Goal: Task Accomplishment & Management: Use online tool/utility

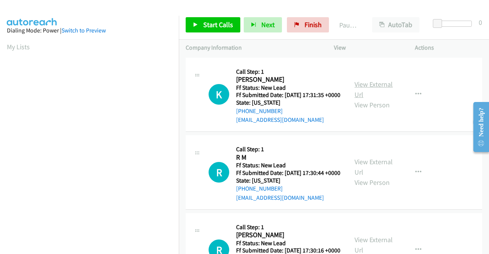
click at [374, 91] on link "View External Url" at bounding box center [374, 89] width 38 height 19
click at [369, 172] on link "View External Url" at bounding box center [374, 167] width 38 height 19
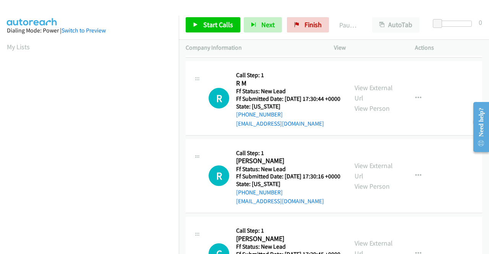
scroll to position [76, 0]
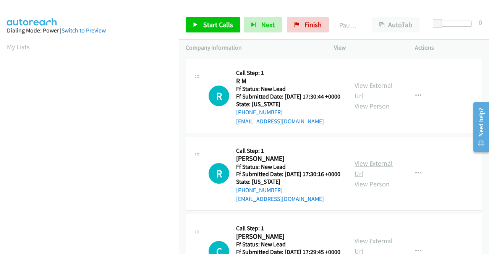
click at [380, 178] on link "View External Url" at bounding box center [374, 168] width 38 height 19
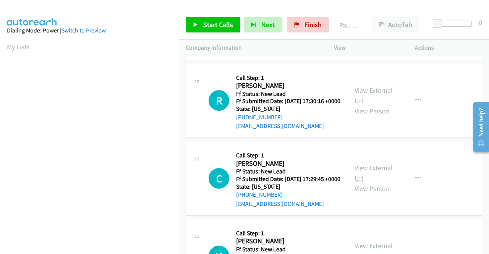
scroll to position [191, 0]
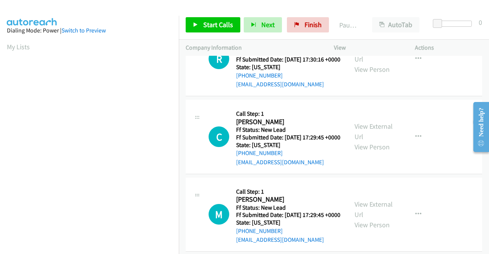
click at [374, 152] on div "View External Url View Person" at bounding box center [375, 136] width 40 height 31
click at [374, 141] on link "View External Url" at bounding box center [374, 131] width 38 height 19
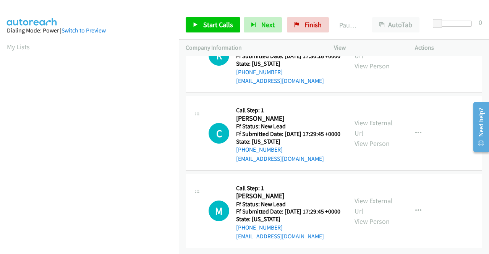
scroll to position [237, 0]
click at [382, 197] on link "View External Url" at bounding box center [374, 206] width 38 height 19
click at [213, 26] on span "Start Calls" at bounding box center [218, 24] width 30 height 9
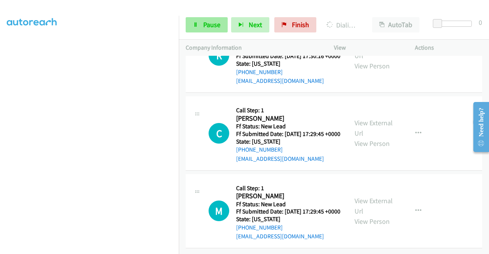
scroll to position [253, 0]
click at [203, 24] on link "Pause" at bounding box center [207, 24] width 42 height 15
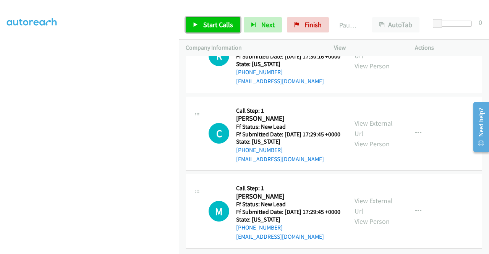
click at [196, 22] on link "Start Calls" at bounding box center [213, 24] width 55 height 15
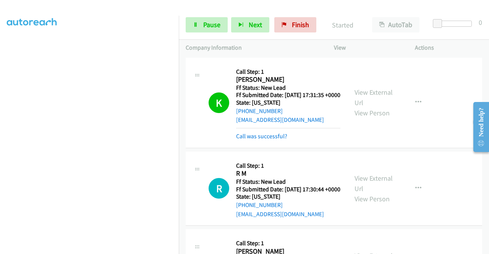
scroll to position [115, 0]
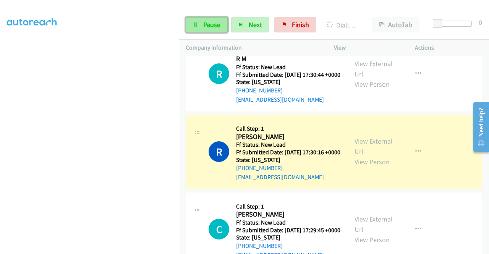
click at [216, 25] on span "Pause" at bounding box center [211, 24] width 17 height 9
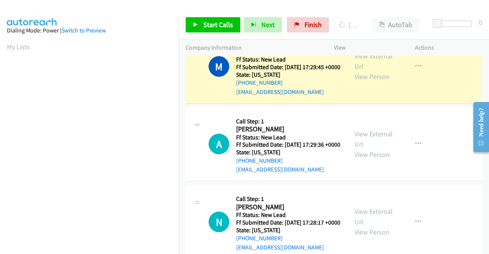
scroll to position [174, 0]
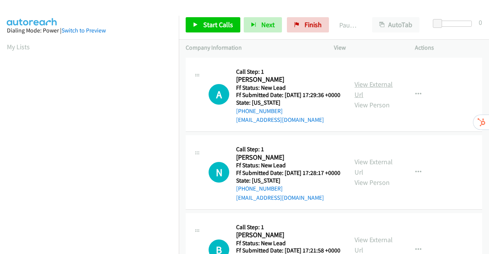
click at [365, 88] on link "View External Url" at bounding box center [374, 89] width 38 height 19
click at [363, 173] on link "View External Url" at bounding box center [374, 167] width 38 height 19
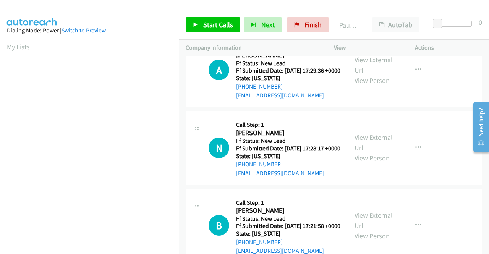
scroll to position [67, 0]
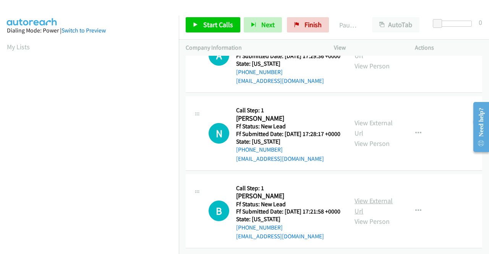
click at [359, 197] on link "View External Url" at bounding box center [374, 206] width 38 height 19
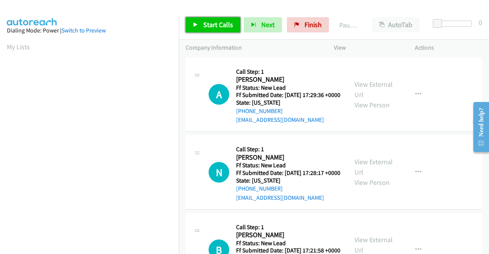
click at [203, 22] on span "Start Calls" at bounding box center [218, 24] width 30 height 9
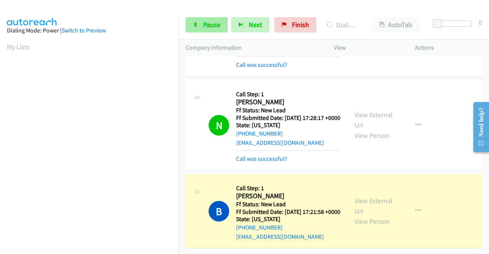
scroll to position [174, 0]
click at [208, 26] on span "Pause" at bounding box center [211, 24] width 17 height 9
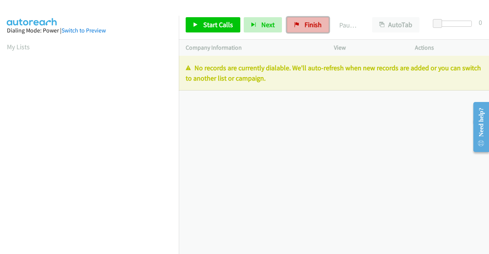
click at [310, 28] on span "Finish" at bounding box center [313, 24] width 17 height 9
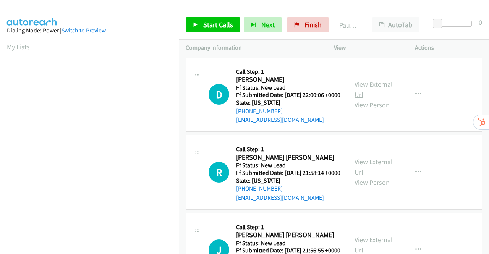
click at [377, 89] on link "View External Url" at bounding box center [374, 89] width 38 height 19
click at [372, 174] on link "View External Url" at bounding box center [374, 167] width 38 height 19
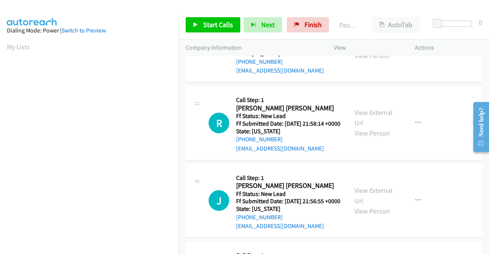
scroll to position [76, 0]
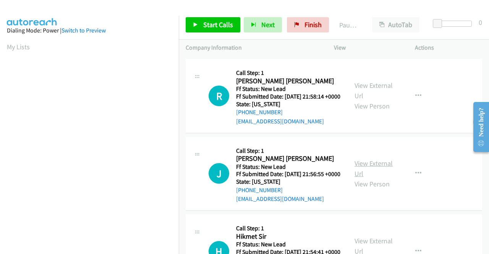
click at [372, 178] on link "View External Url" at bounding box center [374, 168] width 38 height 19
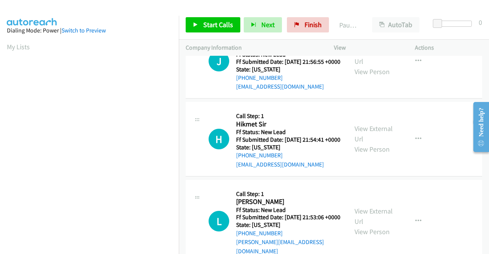
scroll to position [191, 0]
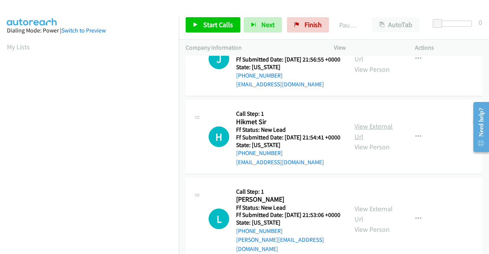
click at [372, 141] on link "View External Url" at bounding box center [374, 131] width 38 height 19
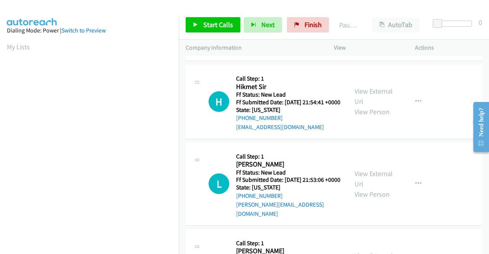
scroll to position [268, 0]
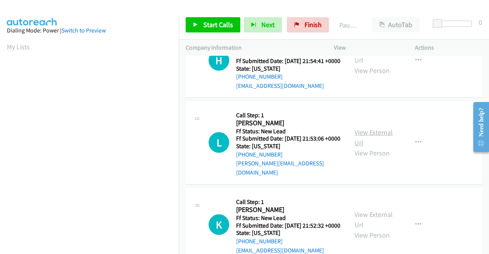
click at [377, 147] on link "View External Url" at bounding box center [374, 137] width 38 height 19
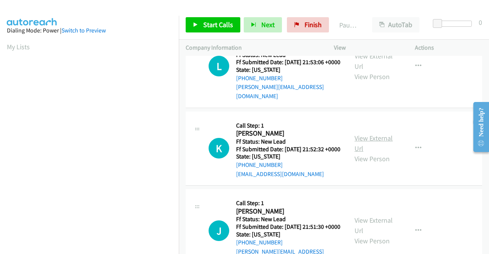
click at [380, 153] on link "View External Url" at bounding box center [374, 143] width 38 height 19
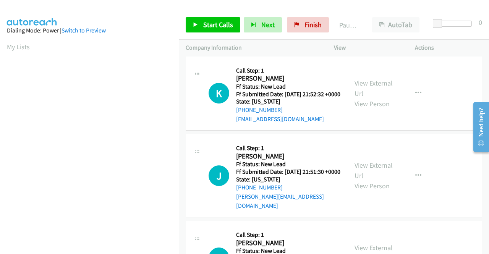
scroll to position [459, 0]
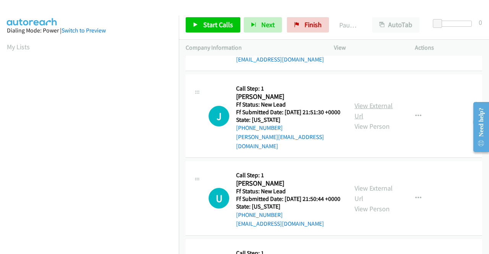
click at [363, 120] on link "View External Url" at bounding box center [374, 110] width 38 height 19
drag, startPoint x: 197, startPoint y: 19, endPoint x: 202, endPoint y: 18, distance: 4.7
click at [198, 19] on link "Start Calls" at bounding box center [213, 24] width 55 height 15
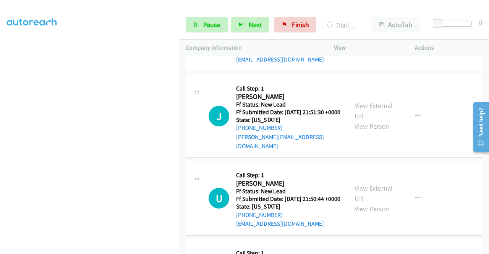
scroll to position [475, 0]
click at [207, 23] on span "Pause" at bounding box center [211, 24] width 17 height 9
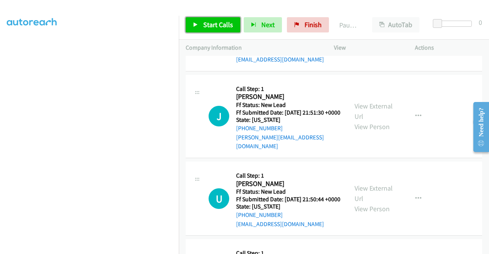
click at [207, 25] on span "Start Calls" at bounding box center [218, 24] width 30 height 9
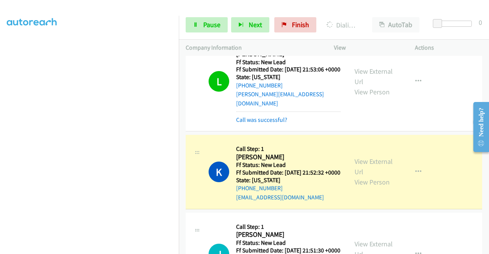
scroll to position [459, 0]
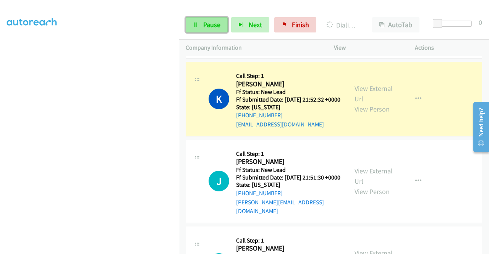
click at [207, 21] on span "Pause" at bounding box center [211, 24] width 17 height 9
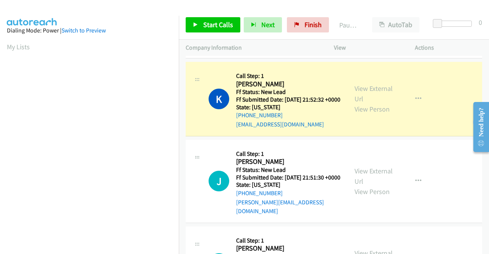
scroll to position [174, 0]
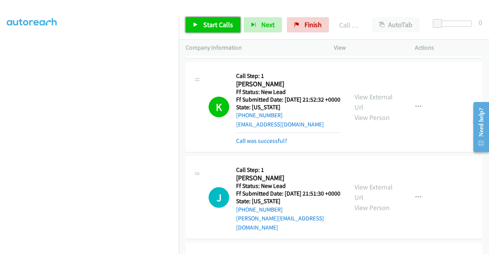
click at [219, 26] on span "Start Calls" at bounding box center [218, 24] width 30 height 9
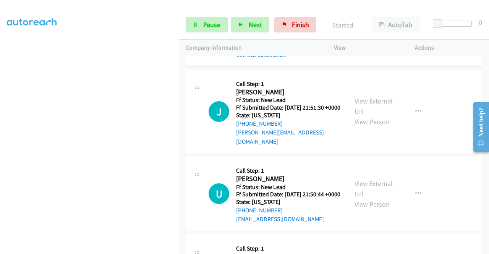
scroll to position [574, 0]
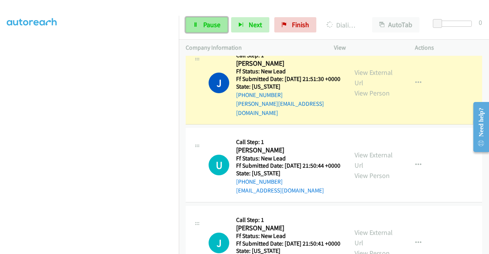
click at [201, 24] on link "Pause" at bounding box center [207, 24] width 42 height 15
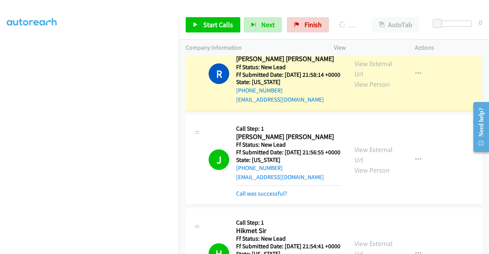
scroll to position [0, 0]
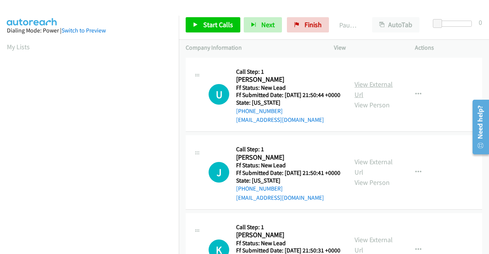
click at [370, 88] on link "View External Url" at bounding box center [374, 89] width 38 height 19
click at [375, 173] on link "View External Url" at bounding box center [374, 167] width 38 height 19
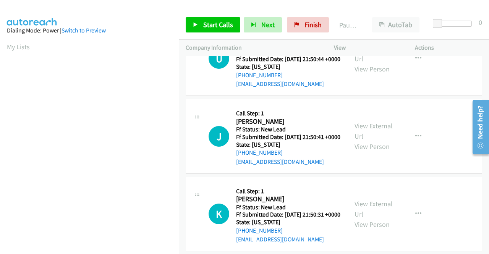
scroll to position [76, 0]
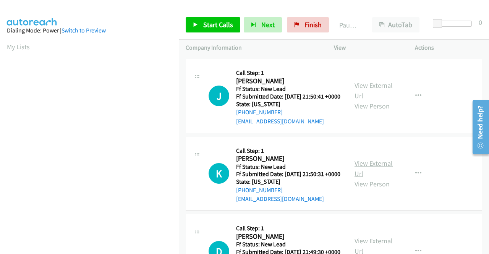
click at [378, 178] on link "View External Url" at bounding box center [374, 168] width 38 height 19
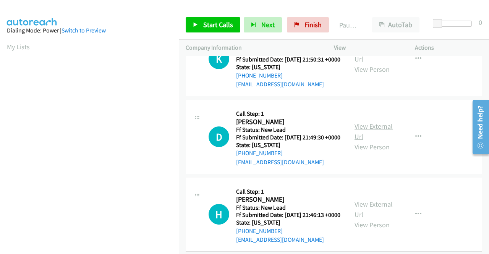
click at [366, 141] on link "View External Url" at bounding box center [374, 131] width 38 height 19
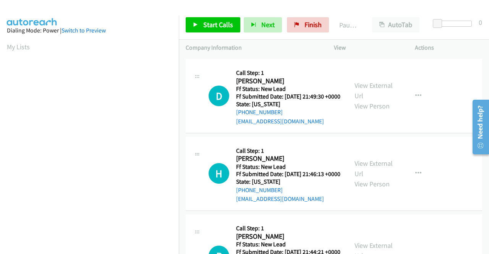
scroll to position [268, 0]
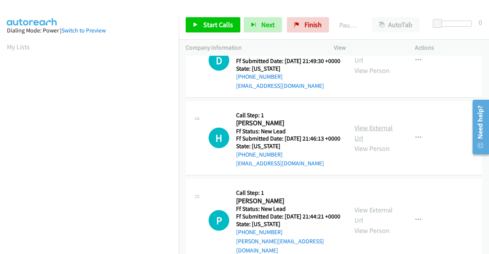
click at [359, 143] on link "View External Url" at bounding box center [374, 132] width 38 height 19
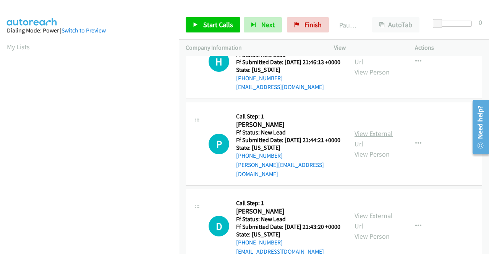
click at [362, 148] on link "View External Url" at bounding box center [374, 138] width 38 height 19
click at [195, 23] on icon at bounding box center [195, 25] width 5 height 5
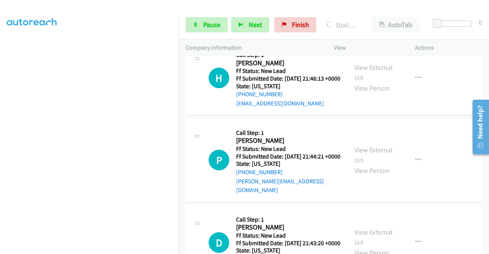
scroll to position [360, 0]
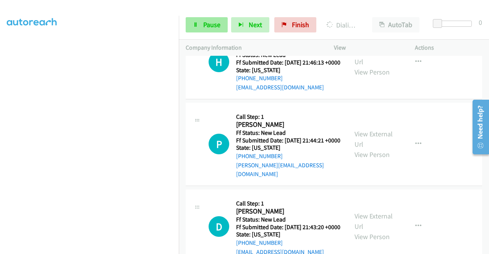
click at [210, 26] on span "Pause" at bounding box center [211, 24] width 17 height 9
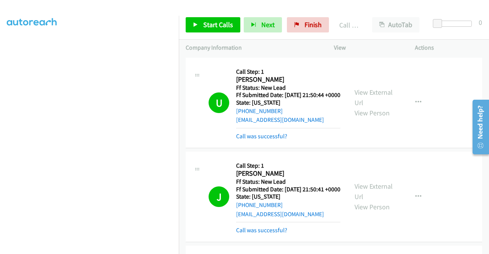
scroll to position [115, 0]
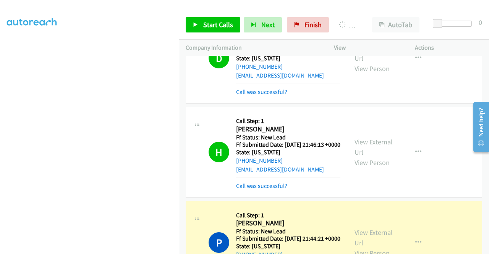
scroll to position [174, 0]
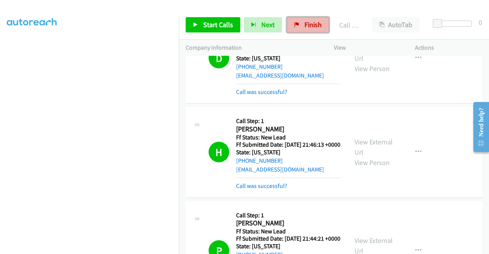
click at [315, 23] on span "Finish" at bounding box center [313, 24] width 17 height 9
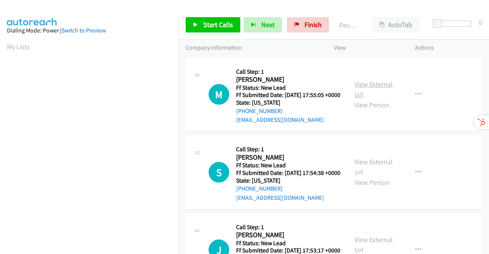
click at [372, 87] on link "View External Url" at bounding box center [374, 89] width 38 height 19
click at [374, 172] on link "View External Url" at bounding box center [374, 167] width 38 height 19
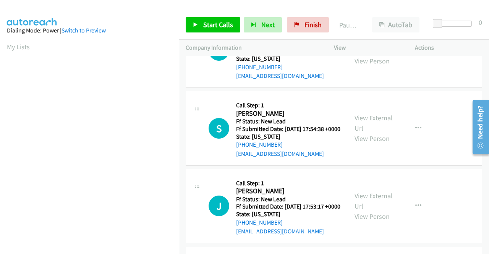
scroll to position [76, 0]
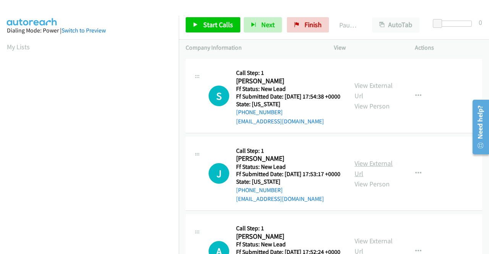
click at [368, 178] on link "View External Url" at bounding box center [374, 168] width 38 height 19
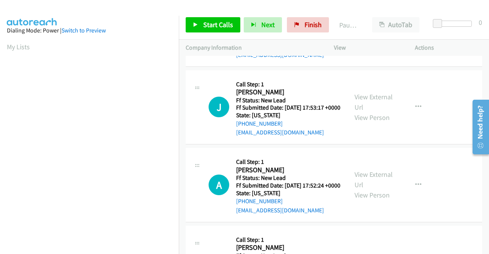
scroll to position [191, 0]
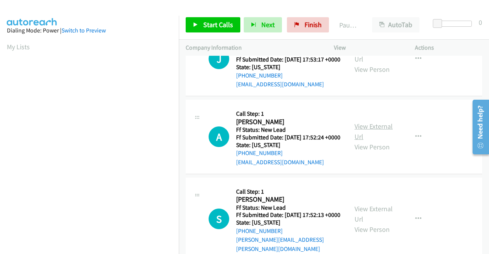
click at [377, 141] on link "View External Url" at bounding box center [374, 131] width 38 height 19
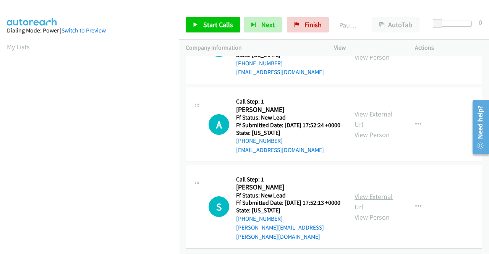
scroll to position [237, 0]
click at [377, 194] on link "View External Url" at bounding box center [374, 201] width 38 height 19
drag, startPoint x: 201, startPoint y: 27, endPoint x: 208, endPoint y: 27, distance: 6.1
click at [202, 27] on link "Start Calls" at bounding box center [213, 24] width 55 height 15
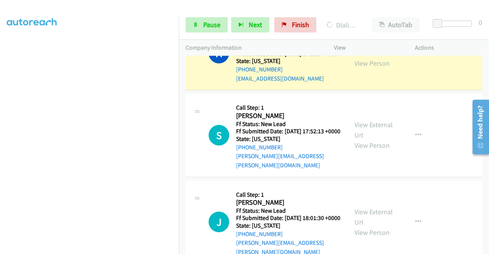
scroll to position [362, 0]
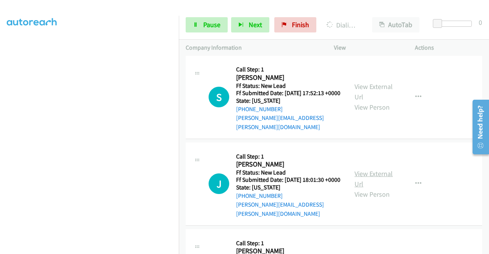
click at [379, 188] on link "View External Url" at bounding box center [374, 178] width 38 height 19
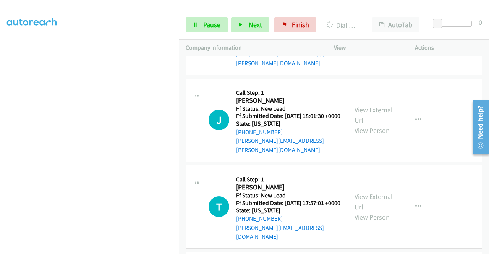
scroll to position [477, 0]
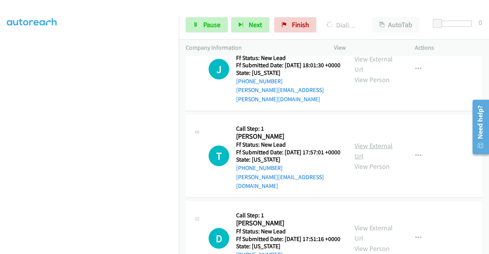
click at [360, 161] on link "View External Url" at bounding box center [374, 150] width 38 height 19
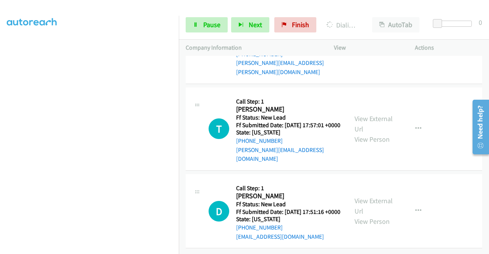
scroll to position [541, 0]
click at [355, 197] on link "View External Url" at bounding box center [374, 206] width 38 height 19
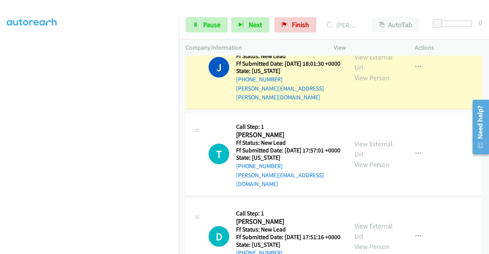
scroll to position [0, 0]
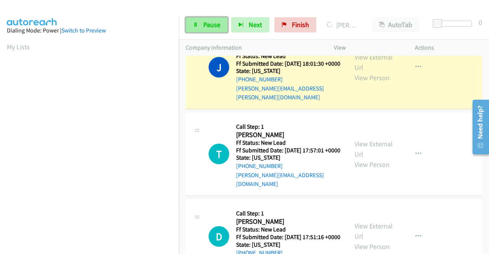
click at [199, 28] on link "Pause" at bounding box center [207, 24] width 42 height 15
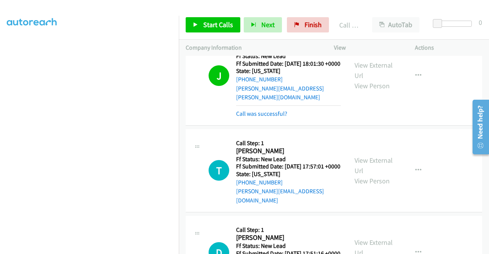
scroll to position [174, 0]
click at [214, 25] on span "Start Calls" at bounding box center [218, 24] width 30 height 9
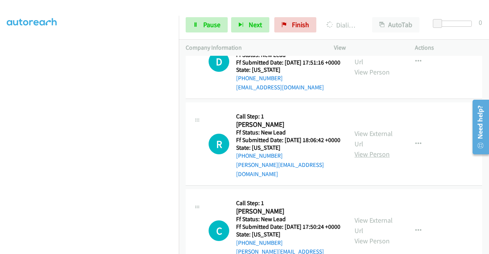
scroll to position [741, 0]
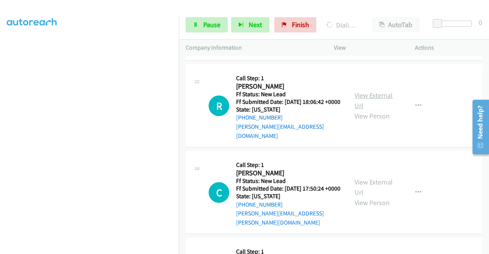
click at [380, 110] on link "View External Url" at bounding box center [374, 100] width 38 height 19
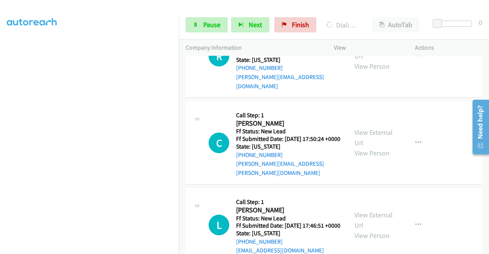
scroll to position [817, 0]
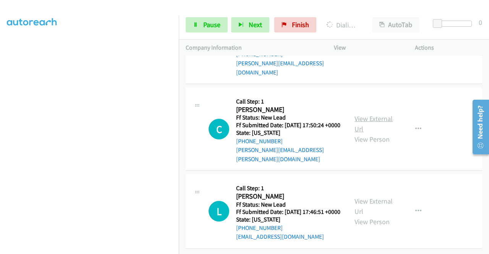
click at [364, 133] on link "View External Url" at bounding box center [374, 123] width 38 height 19
click at [371, 216] on link "View External Url" at bounding box center [374, 206] width 38 height 19
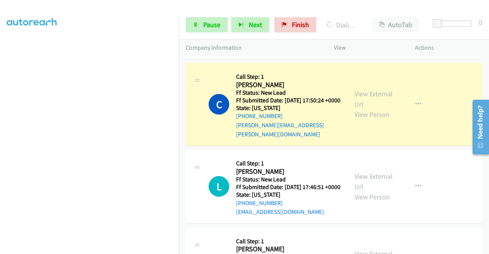
scroll to position [993, 0]
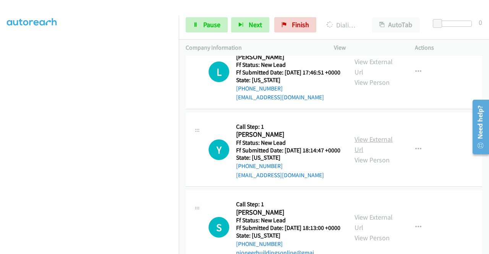
click at [373, 154] on link "View External Url" at bounding box center [374, 144] width 38 height 19
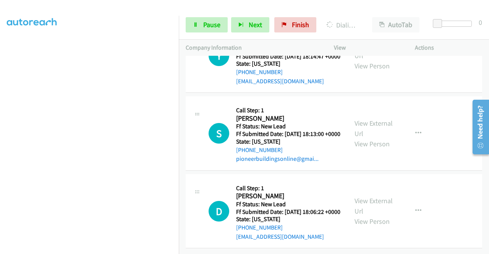
scroll to position [1107, 0]
click at [355, 138] on link "View External Url" at bounding box center [374, 128] width 38 height 19
click at [370, 197] on link "View External Url" at bounding box center [374, 206] width 38 height 19
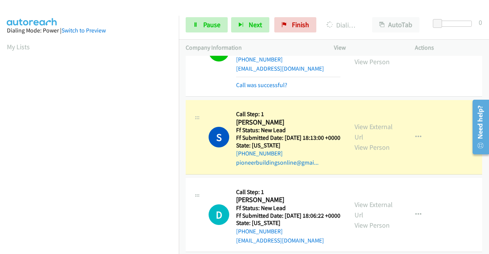
scroll to position [1144, 0]
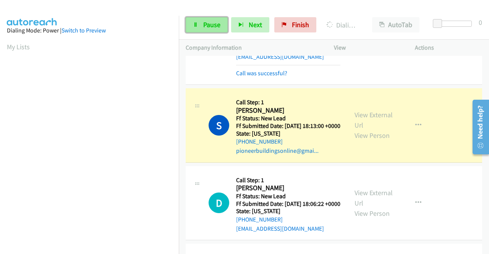
click at [206, 23] on span "Pause" at bounding box center [211, 24] width 17 height 9
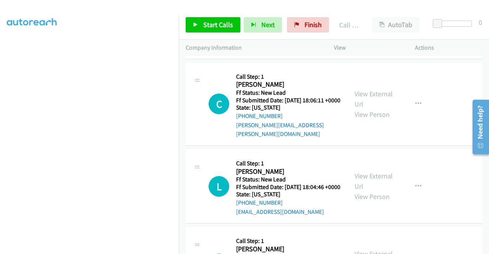
scroll to position [1373, 0]
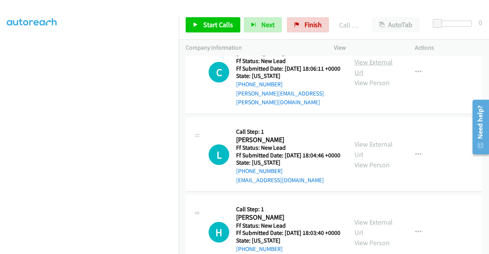
click at [375, 77] on link "View External Url" at bounding box center [374, 67] width 38 height 19
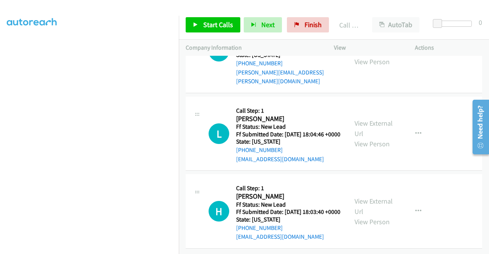
scroll to position [1449, 0]
click at [385, 129] on link "View External Url" at bounding box center [374, 128] width 38 height 19
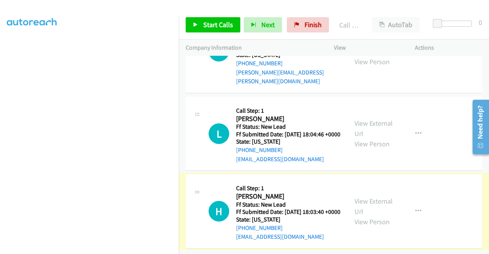
click at [372, 197] on div "View External Url View Person" at bounding box center [375, 211] width 40 height 31
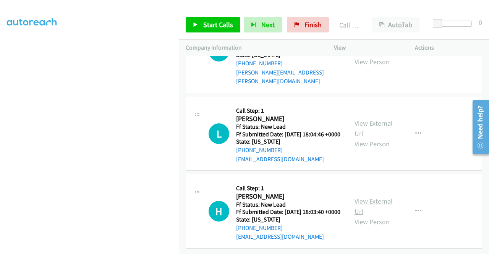
click at [374, 197] on link "View External Url" at bounding box center [374, 206] width 38 height 19
drag, startPoint x: 202, startPoint y: 25, endPoint x: 223, endPoint y: 42, distance: 26.8
click at [202, 26] on link "Start Calls" at bounding box center [213, 24] width 55 height 15
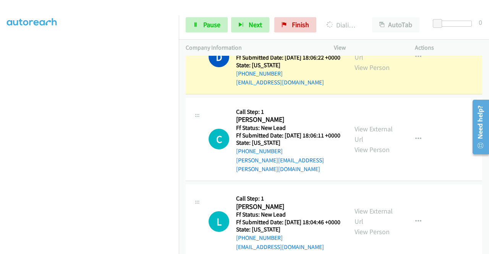
scroll to position [1279, 0]
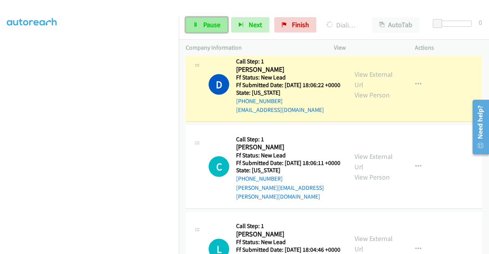
click at [206, 24] on span "Pause" at bounding box center [211, 24] width 17 height 9
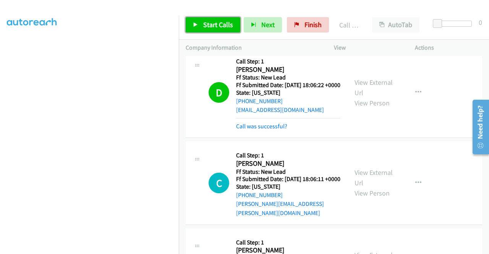
click at [207, 25] on span "Start Calls" at bounding box center [218, 24] width 30 height 9
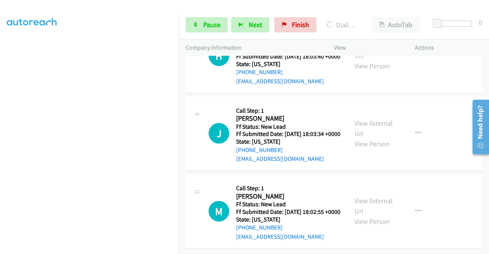
scroll to position [1656, 0]
click at [363, 119] on link "View External Url" at bounding box center [374, 128] width 38 height 19
click at [361, 197] on link "View External Url" at bounding box center [374, 206] width 38 height 19
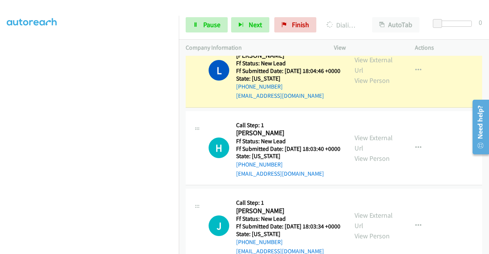
scroll to position [1519, 0]
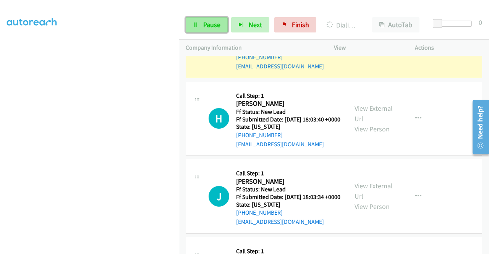
click at [210, 26] on span "Pause" at bounding box center [211, 24] width 17 height 9
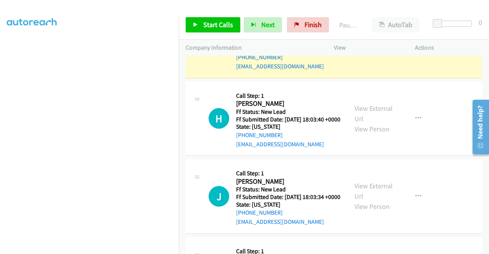
scroll to position [174, 0]
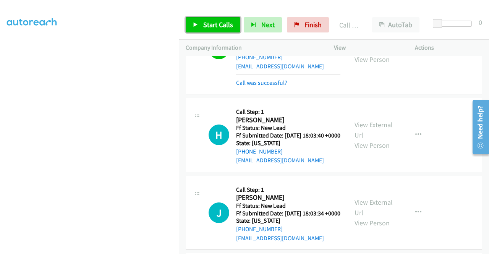
click at [200, 25] on link "Start Calls" at bounding box center [213, 24] width 55 height 15
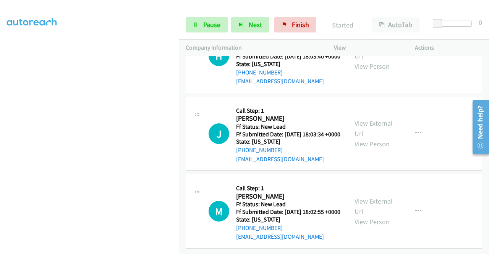
scroll to position [1612, 0]
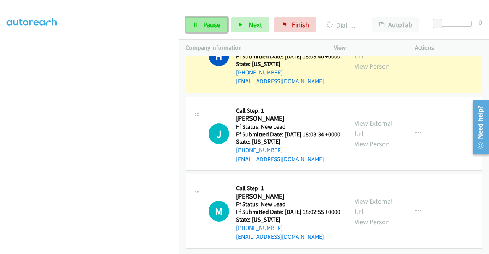
click at [212, 24] on span "Pause" at bounding box center [211, 24] width 17 height 9
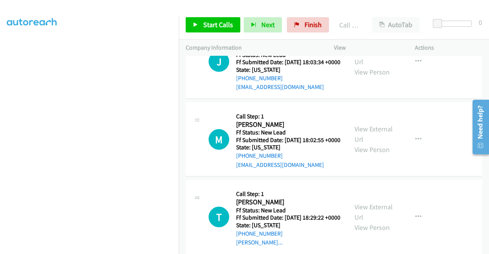
scroll to position [1727, 0]
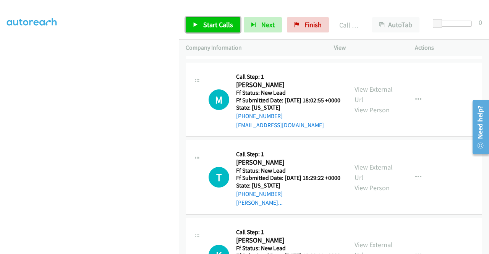
click at [212, 23] on span "Start Calls" at bounding box center [218, 24] width 30 height 9
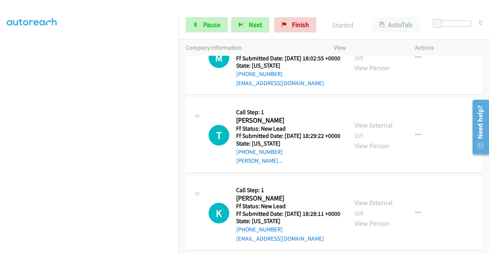
scroll to position [1803, 0]
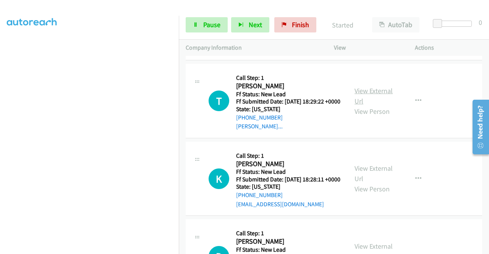
click at [365, 106] on link "View External Url" at bounding box center [374, 95] width 38 height 19
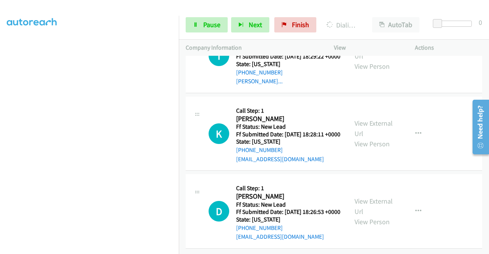
scroll to position [1918, 0]
click at [362, 138] on link "View External Url" at bounding box center [374, 128] width 38 height 19
click at [371, 197] on link "View External Url" at bounding box center [374, 206] width 38 height 19
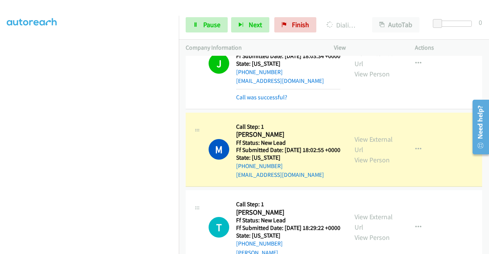
scroll to position [1846, 0]
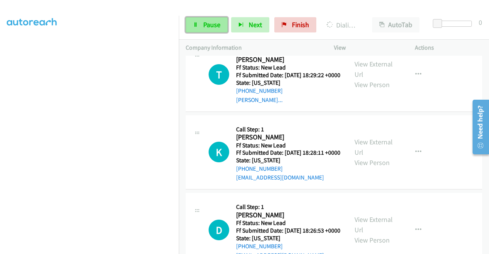
click at [213, 27] on span "Pause" at bounding box center [211, 24] width 17 height 9
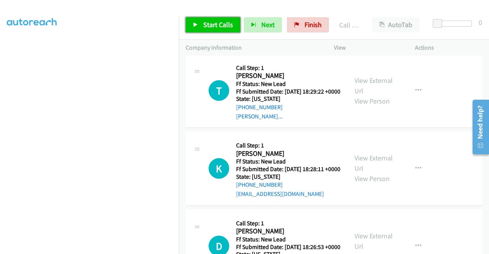
click at [206, 23] on span "Start Calls" at bounding box center [218, 24] width 30 height 9
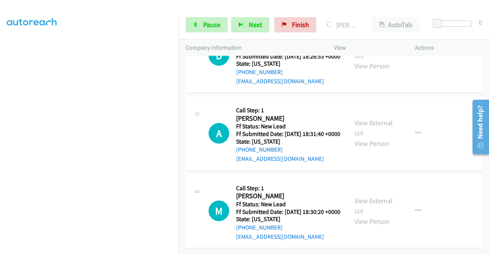
scroll to position [2087, 0]
click at [366, 138] on link "View External Url" at bounding box center [374, 128] width 38 height 19
click at [364, 197] on link "View External Url" at bounding box center [374, 206] width 38 height 19
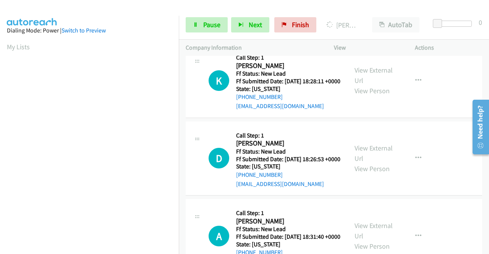
scroll to position [174, 0]
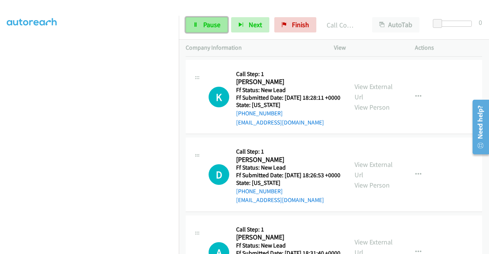
click at [210, 22] on span "Pause" at bounding box center [211, 24] width 17 height 9
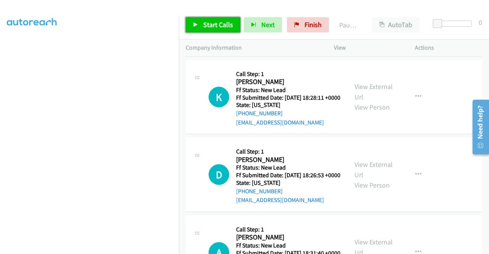
click at [211, 20] on span "Start Calls" at bounding box center [218, 24] width 30 height 9
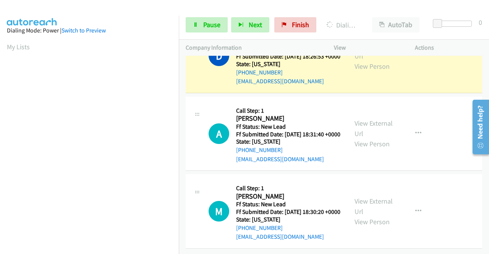
scroll to position [115, 0]
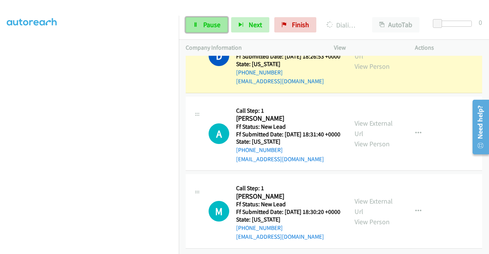
click at [203, 26] on span "Pause" at bounding box center [211, 24] width 17 height 9
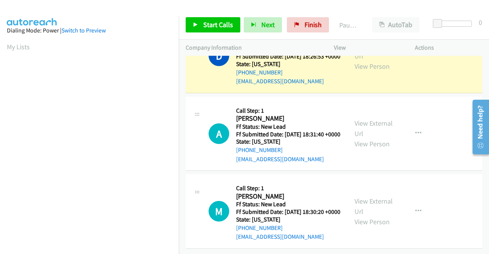
scroll to position [174, 0]
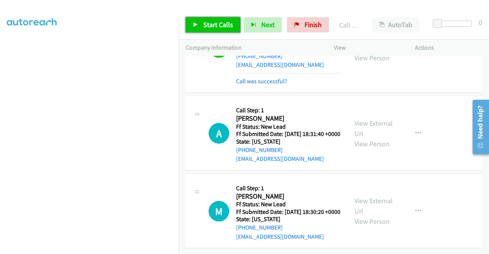
click at [205, 23] on span "Start Calls" at bounding box center [218, 24] width 30 height 9
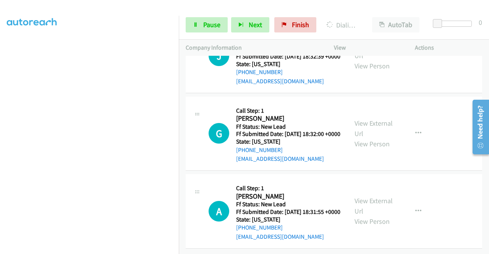
scroll to position [2316, 0]
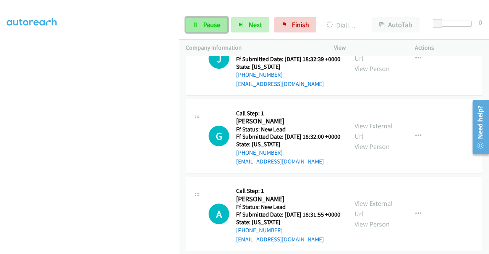
click at [205, 21] on span "Pause" at bounding box center [211, 24] width 17 height 9
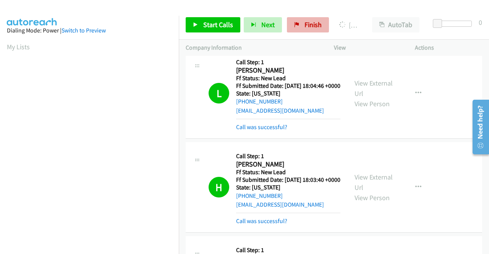
scroll to position [174, 0]
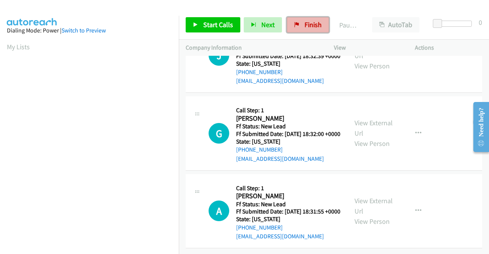
click at [309, 26] on span "Finish" at bounding box center [313, 24] width 17 height 9
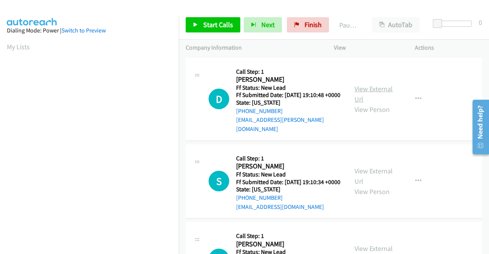
click at [379, 89] on link "View External Url" at bounding box center [374, 93] width 38 height 19
click at [372, 174] on link "View External Url" at bounding box center [374, 176] width 38 height 19
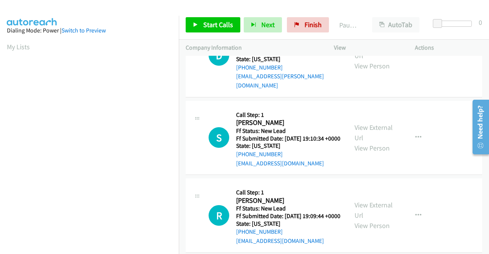
scroll to position [76, 0]
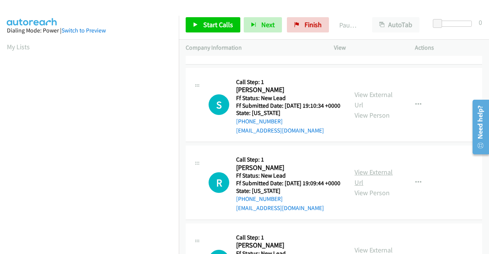
click at [362, 185] on link "View External Url" at bounding box center [374, 177] width 38 height 19
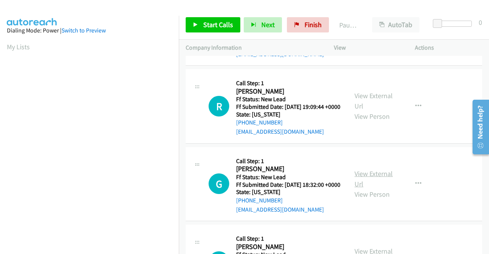
click at [370, 188] on link "View External Url" at bounding box center [374, 178] width 38 height 19
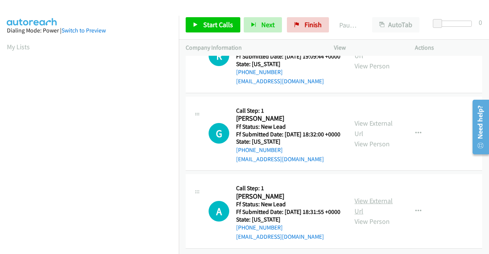
click at [373, 198] on link "View External Url" at bounding box center [374, 206] width 38 height 19
click at [206, 24] on span "Start Calls" at bounding box center [218, 24] width 30 height 9
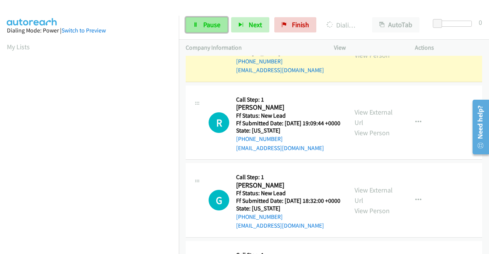
scroll to position [174, 0]
click at [213, 22] on span "Pause" at bounding box center [211, 24] width 17 height 9
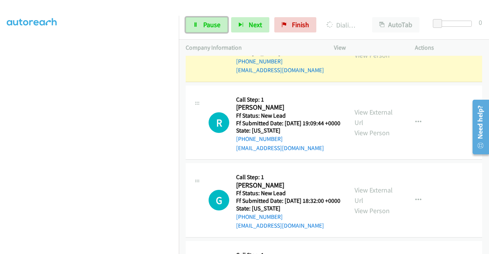
scroll to position [161, 0]
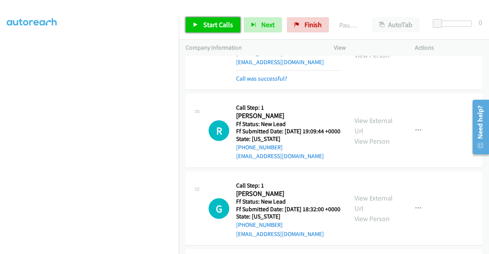
click at [222, 24] on span "Start Calls" at bounding box center [218, 24] width 30 height 9
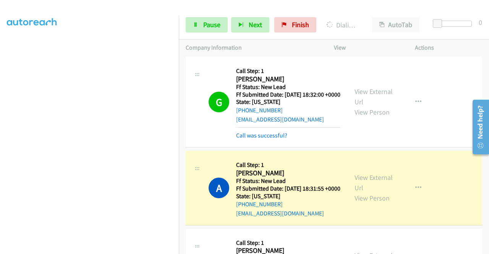
scroll to position [390, 0]
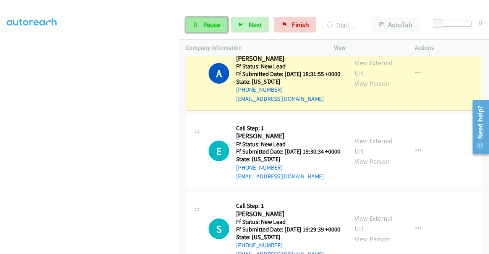
click at [210, 24] on span "Pause" at bounding box center [211, 24] width 17 height 9
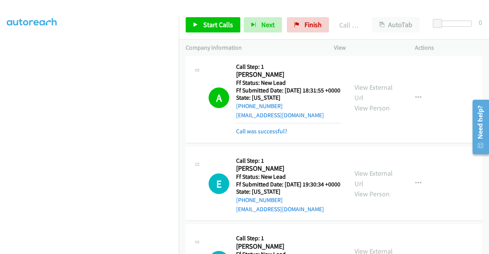
scroll to position [407, 0]
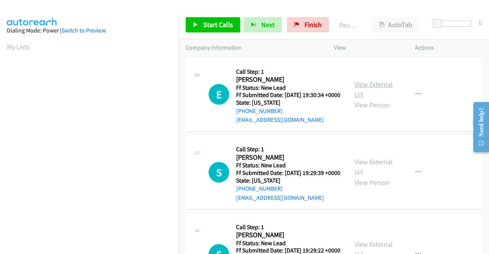
click at [364, 89] on link "View External Url" at bounding box center [374, 89] width 38 height 19
click at [373, 171] on link "View External Url" at bounding box center [374, 167] width 38 height 19
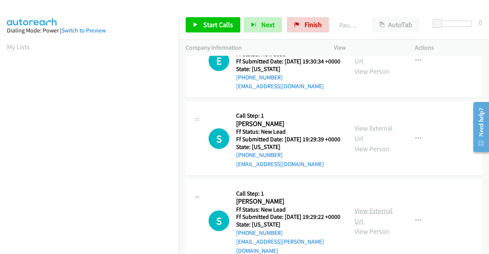
scroll to position [67, 0]
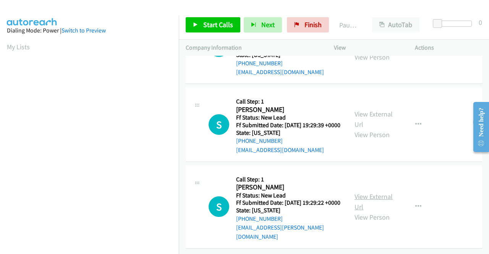
click at [375, 192] on link "View External Url" at bounding box center [374, 201] width 38 height 19
click at [220, 21] on span "Start Calls" at bounding box center [218, 24] width 30 height 9
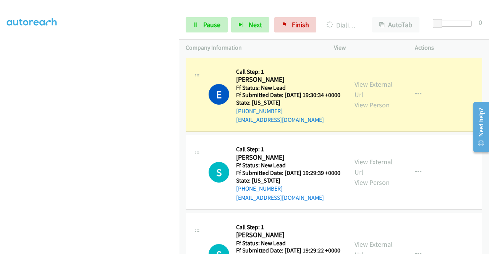
scroll to position [0, 0]
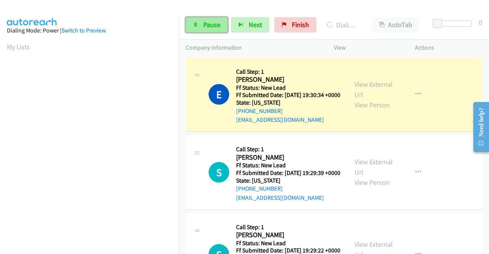
click at [204, 24] on span "Pause" at bounding box center [211, 24] width 17 height 9
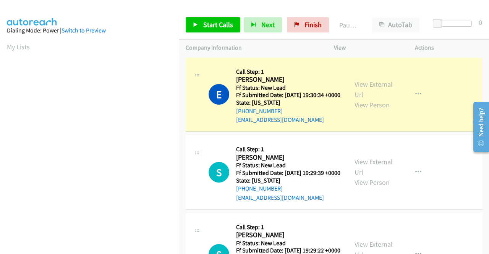
scroll to position [174, 0]
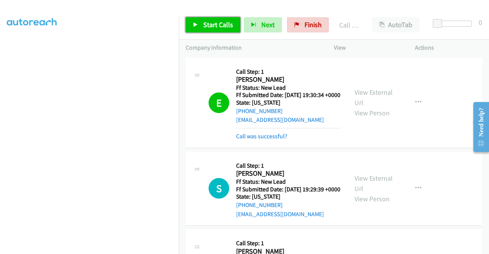
click at [208, 25] on span "Start Calls" at bounding box center [218, 24] width 30 height 9
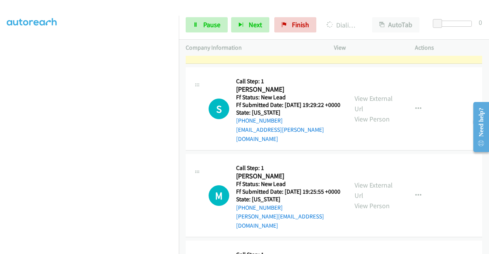
scroll to position [224, 0]
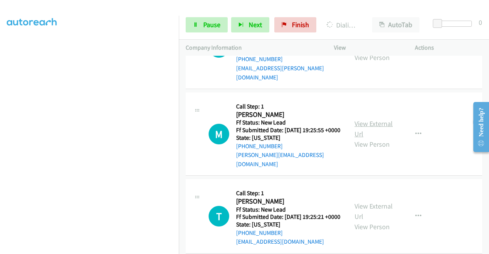
click at [377, 136] on link "View External Url" at bounding box center [374, 128] width 38 height 19
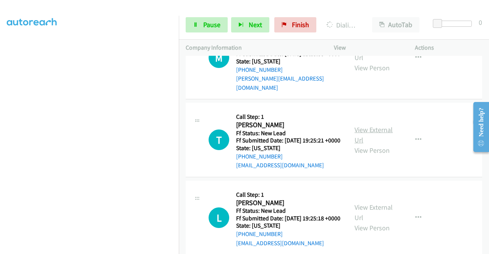
click at [361, 145] on link "View External Url" at bounding box center [374, 134] width 38 height 19
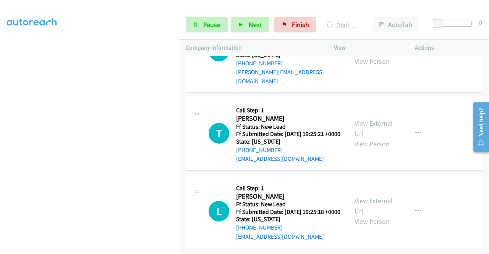
scroll to position [338, 0]
click at [372, 197] on link "View External Url" at bounding box center [374, 206] width 38 height 19
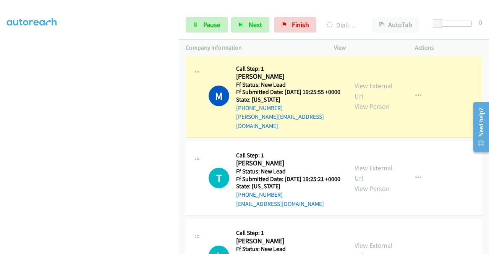
scroll to position [0, 0]
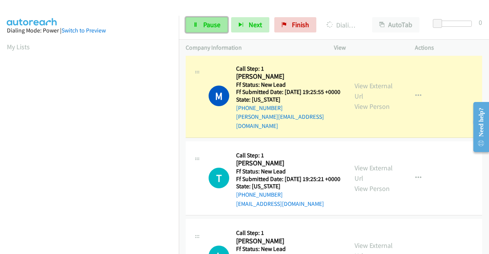
click at [213, 21] on span "Pause" at bounding box center [211, 24] width 17 height 9
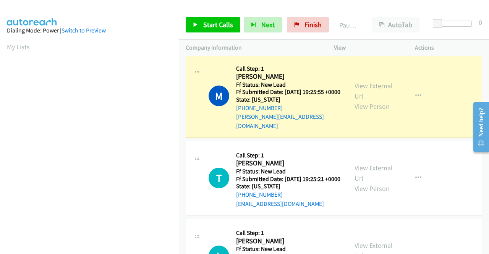
scroll to position [174, 0]
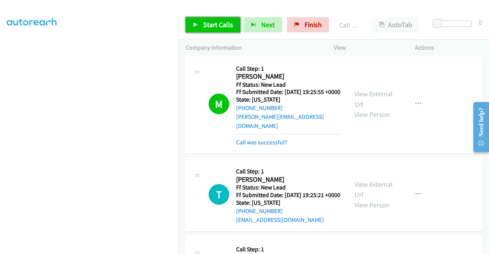
click at [207, 23] on span "Start Calls" at bounding box center [218, 24] width 30 height 9
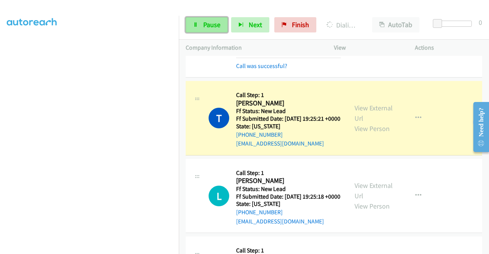
click at [208, 23] on span "Pause" at bounding box center [211, 24] width 17 height 9
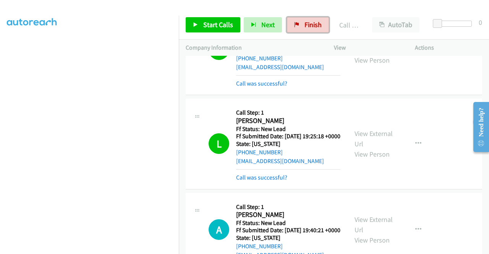
drag, startPoint x: 303, startPoint y: 18, endPoint x: 270, endPoint y: 47, distance: 44.4
click at [303, 18] on link "Finish" at bounding box center [308, 24] width 42 height 15
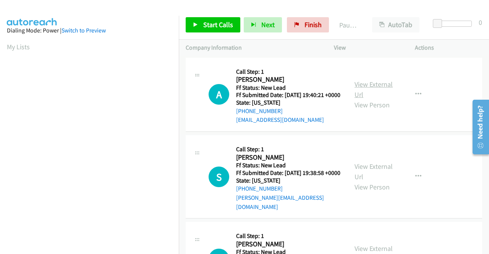
click at [377, 91] on link "View External Url" at bounding box center [374, 89] width 38 height 19
click at [376, 172] on link "View External Url" at bounding box center [374, 171] width 38 height 19
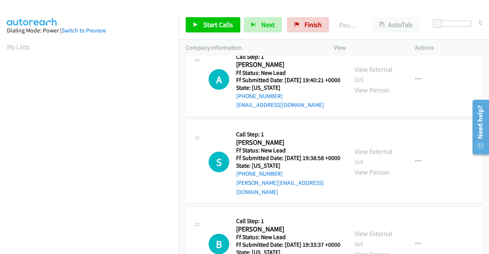
scroll to position [76, 0]
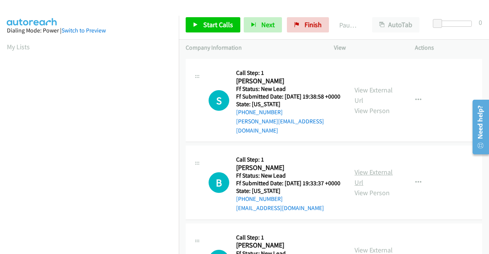
click at [378, 185] on link "View External Url" at bounding box center [374, 177] width 38 height 19
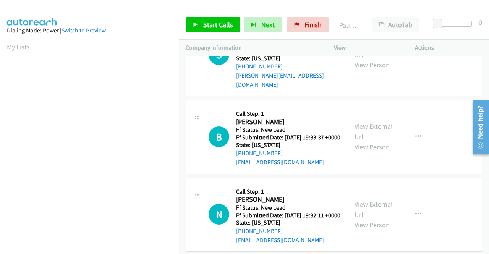
scroll to position [191, 0]
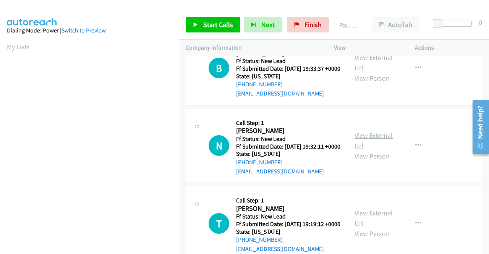
click at [381, 150] on link "View External Url" at bounding box center [374, 140] width 38 height 19
drag, startPoint x: 203, startPoint y: 25, endPoint x: 208, endPoint y: 24, distance: 5.1
click at [203, 25] on span "Start Calls" at bounding box center [218, 24] width 30 height 9
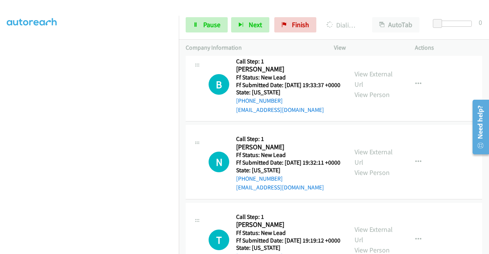
scroll to position [207, 0]
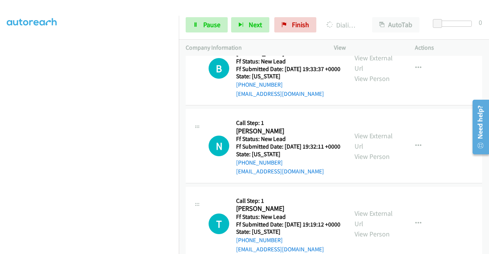
click at [105, 248] on section at bounding box center [89, 73] width 165 height 366
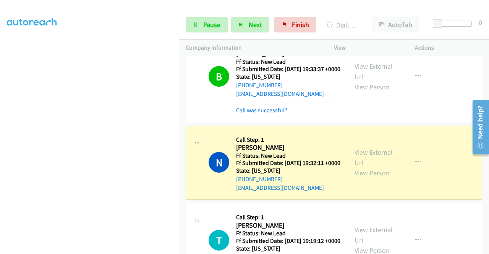
scroll to position [338, 0]
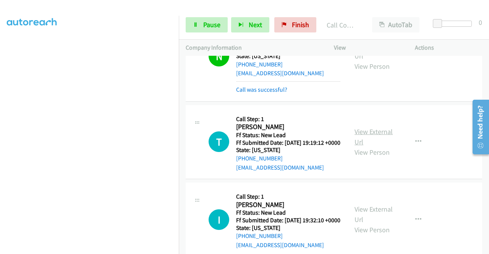
click at [379, 146] on link "View External Url" at bounding box center [374, 136] width 38 height 19
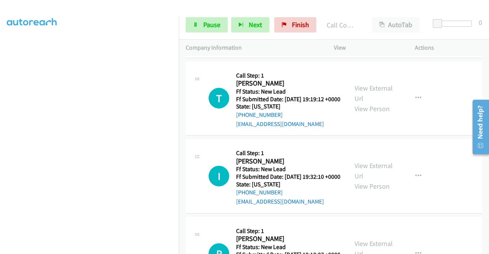
scroll to position [414, 0]
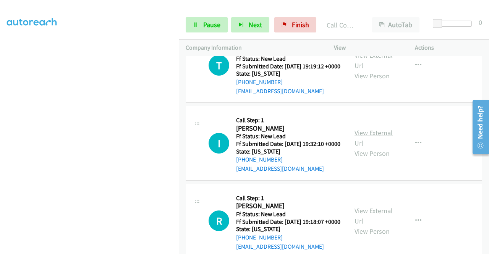
click at [362, 148] on link "View External Url" at bounding box center [374, 137] width 38 height 19
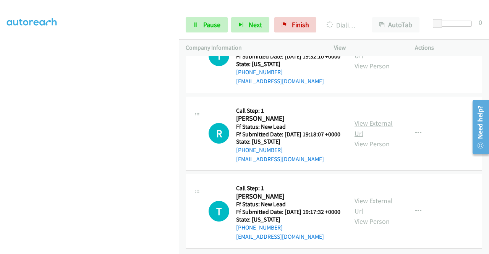
scroll to position [529, 0]
click at [355, 134] on link "View External Url" at bounding box center [374, 128] width 38 height 19
click at [379, 197] on link "View External Url" at bounding box center [374, 206] width 38 height 19
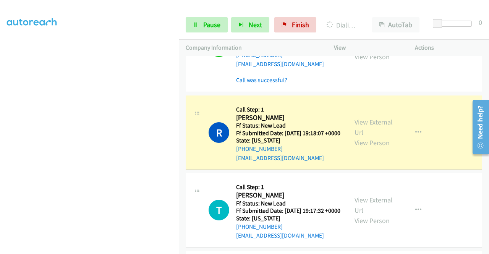
scroll to position [535, 0]
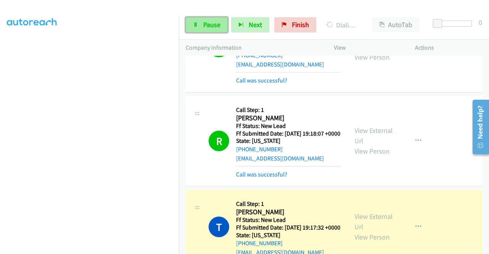
click at [197, 31] on link "Pause" at bounding box center [207, 24] width 42 height 15
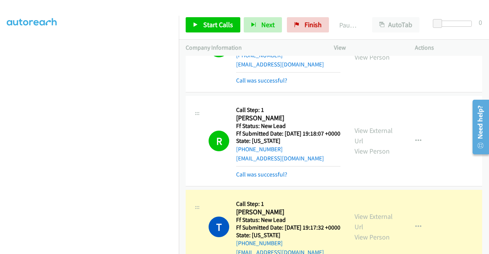
scroll to position [174, 0]
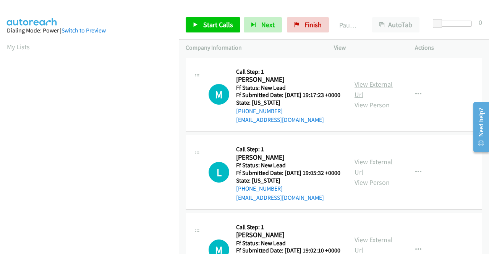
click at [371, 90] on link "View External Url" at bounding box center [374, 89] width 38 height 19
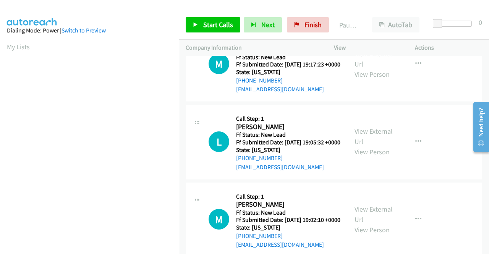
scroll to position [67, 0]
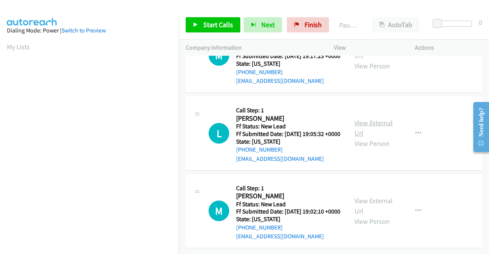
click at [371, 119] on link "View External Url" at bounding box center [374, 128] width 38 height 19
click at [374, 197] on link "View External Url" at bounding box center [374, 206] width 38 height 19
click at [222, 23] on span "Start Calls" at bounding box center [218, 24] width 30 height 9
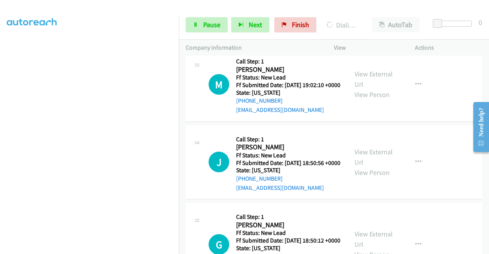
scroll to position [219, 0]
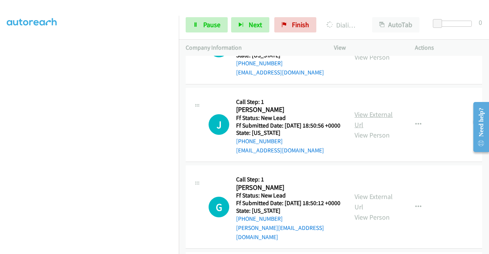
click at [380, 129] on link "View External Url" at bounding box center [374, 119] width 38 height 19
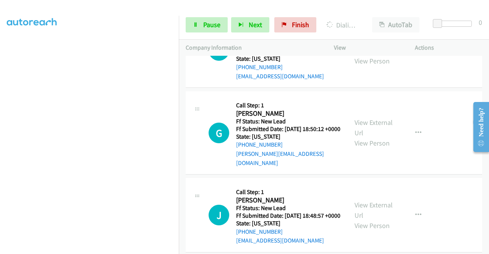
scroll to position [296, 0]
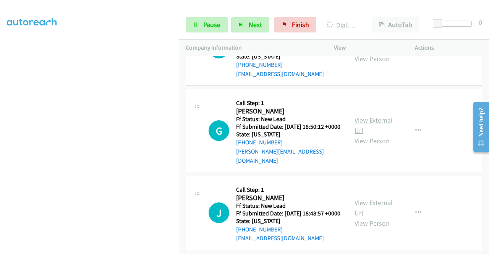
click at [371, 135] on link "View External Url" at bounding box center [374, 125] width 38 height 19
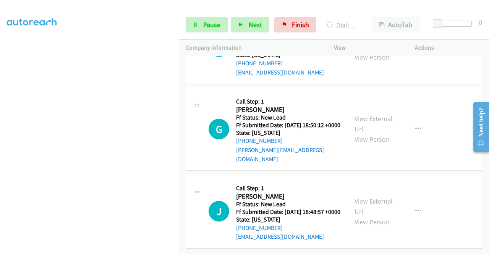
scroll to position [338, 0]
click at [385, 197] on link "View External Url" at bounding box center [374, 206] width 38 height 19
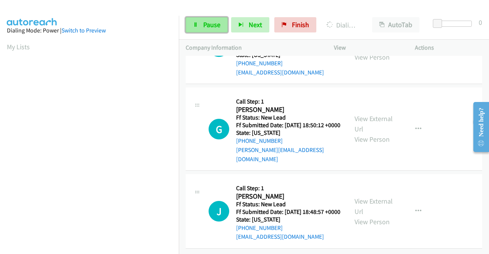
click at [213, 29] on link "Pause" at bounding box center [207, 24] width 42 height 15
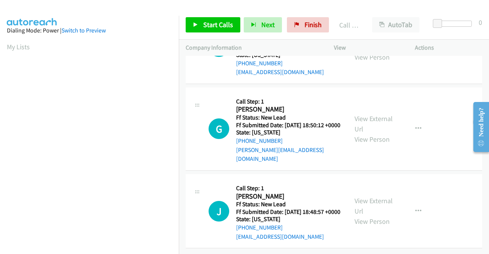
scroll to position [354, 0]
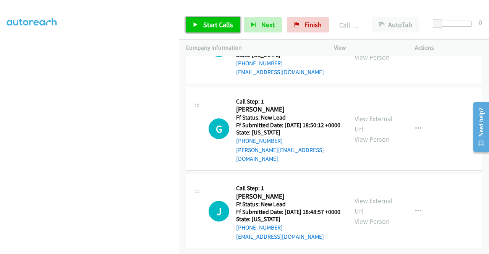
click at [208, 23] on span "Start Calls" at bounding box center [218, 24] width 30 height 9
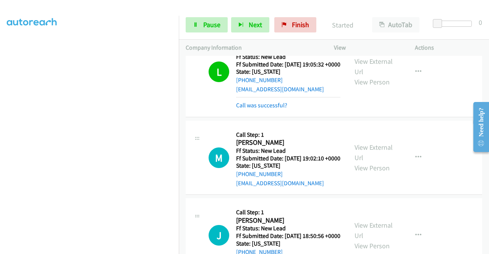
scroll to position [201, 0]
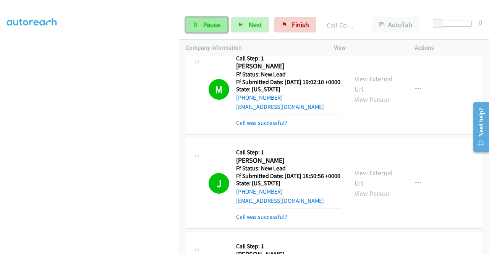
click at [205, 23] on span "Pause" at bounding box center [211, 24] width 17 height 9
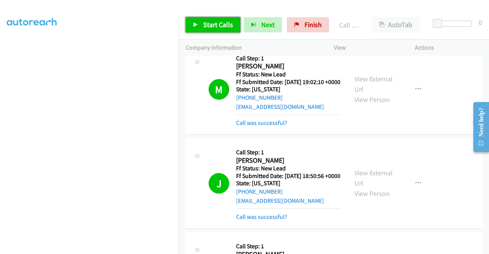
click at [208, 25] on span "Start Calls" at bounding box center [218, 24] width 30 height 9
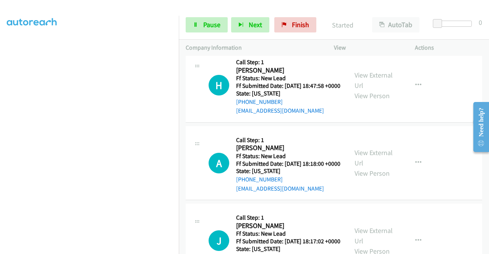
scroll to position [584, 0]
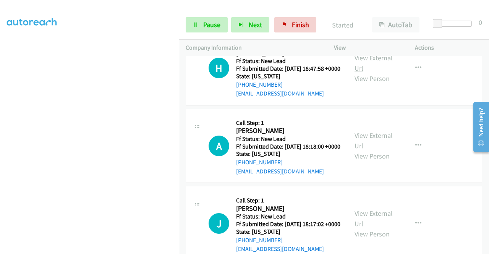
click at [372, 73] on link "View External Url" at bounding box center [374, 63] width 38 height 19
click at [369, 150] on link "View External Url" at bounding box center [374, 140] width 38 height 19
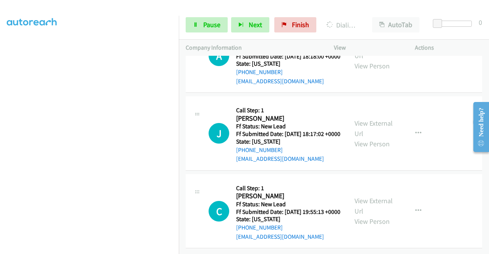
scroll to position [699, 0]
click at [361, 138] on link "View External Url" at bounding box center [374, 128] width 38 height 19
click at [369, 216] on link "View External Url" at bounding box center [374, 206] width 38 height 19
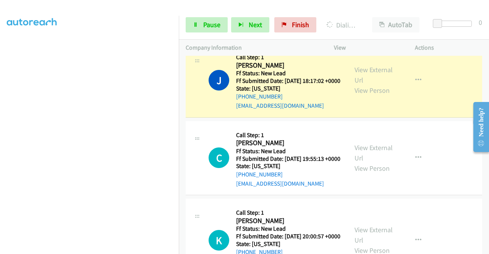
scroll to position [878, 0]
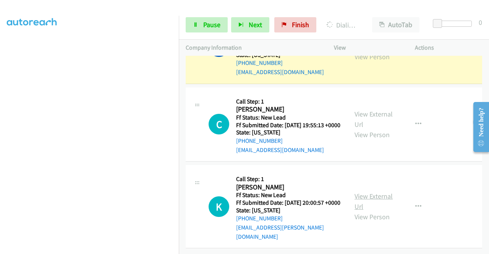
click at [382, 192] on link "View External Url" at bounding box center [374, 201] width 38 height 19
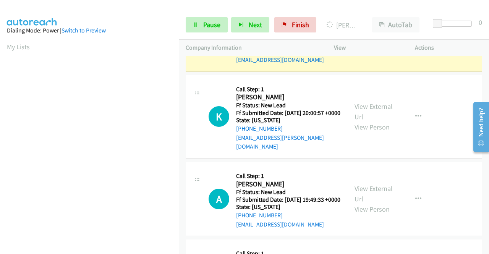
scroll to position [174, 0]
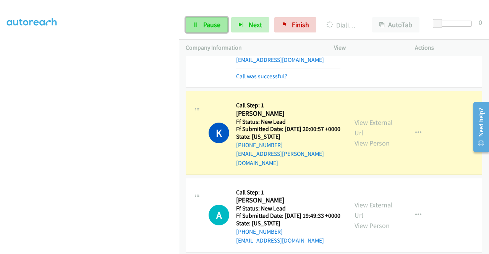
click at [206, 25] on span "Pause" at bounding box center [211, 24] width 17 height 9
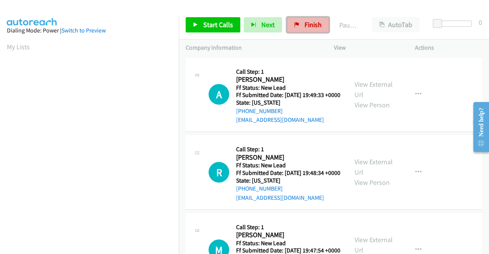
click at [306, 24] on span "Finish" at bounding box center [313, 24] width 17 height 9
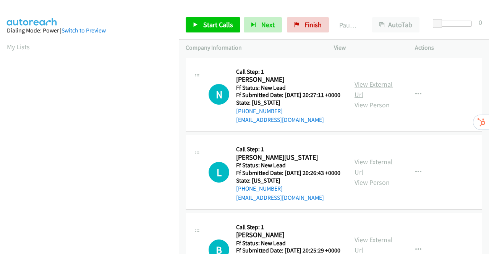
click at [374, 90] on link "View External Url" at bounding box center [374, 89] width 38 height 19
click at [376, 174] on link "View External Url" at bounding box center [374, 167] width 38 height 19
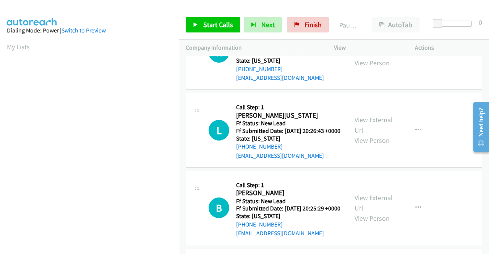
scroll to position [76, 0]
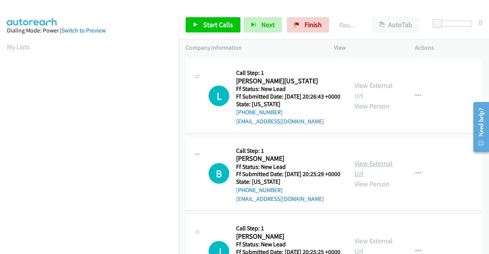
click at [372, 178] on link "View External Url" at bounding box center [374, 168] width 38 height 19
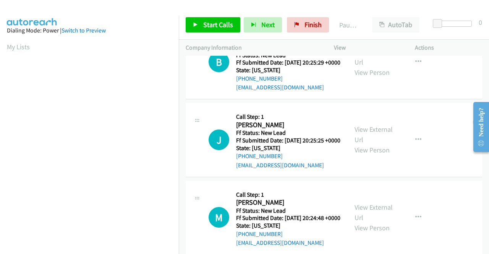
scroll to position [191, 0]
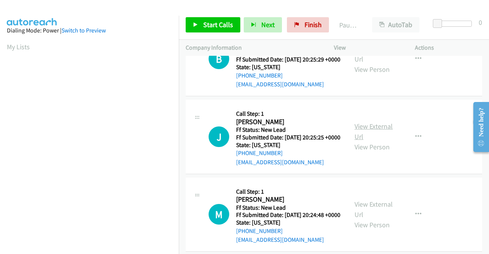
click at [370, 141] on link "View External Url" at bounding box center [374, 131] width 38 height 19
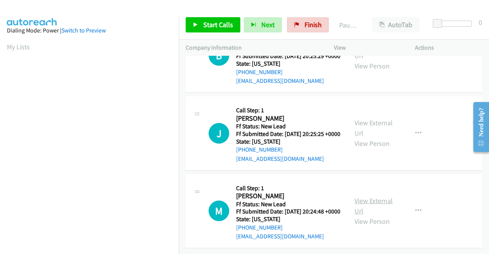
click at [382, 197] on link "View External Url" at bounding box center [374, 206] width 38 height 19
click at [210, 24] on span "Start Calls" at bounding box center [218, 24] width 30 height 9
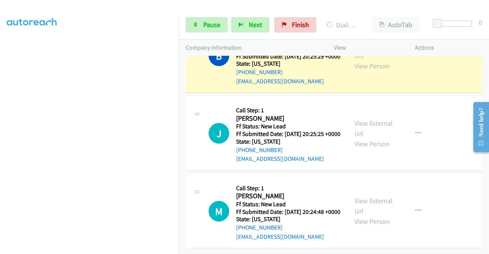
scroll to position [269, 0]
click at [416, 208] on icon "button" at bounding box center [419, 211] width 6 height 6
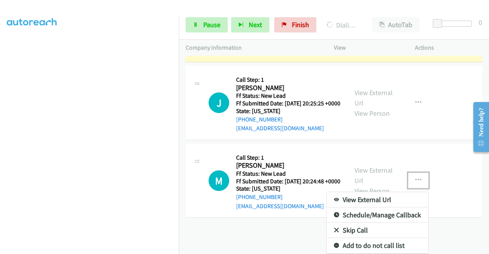
click at [356, 223] on link "Skip Call" at bounding box center [378, 230] width 102 height 15
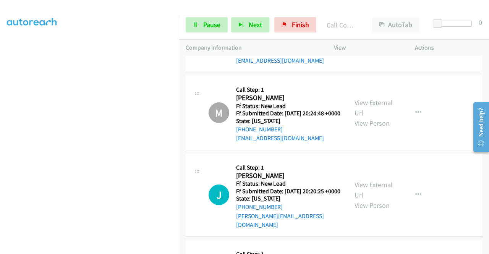
scroll to position [422, 0]
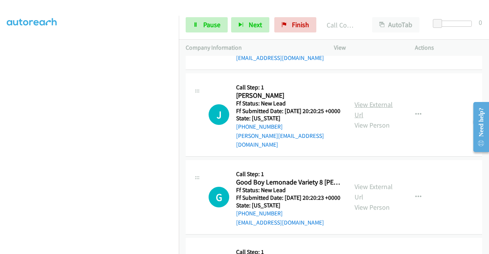
click at [375, 119] on link "View External Url" at bounding box center [374, 109] width 38 height 19
click at [383, 201] on link "View External Url" at bounding box center [374, 191] width 38 height 19
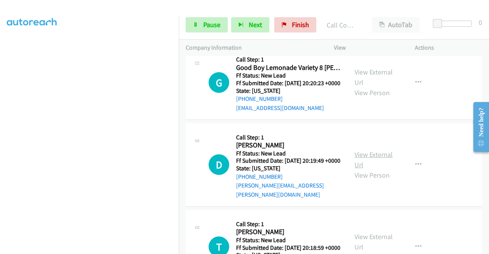
click at [372, 169] on link "View External Url" at bounding box center [374, 159] width 38 height 19
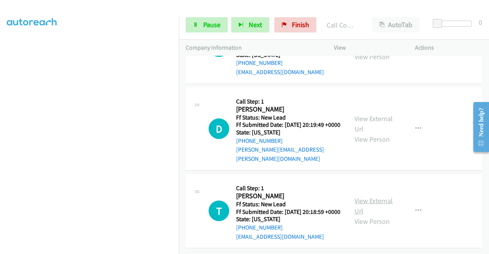
click at [366, 197] on link "View External Url" at bounding box center [374, 206] width 38 height 19
click at [206, 16] on div "Start Calls Pause Next Finish Call Completed AutoTab AutoTab 0" at bounding box center [334, 24] width 310 height 29
click at [206, 23] on span "Pause" at bounding box center [211, 24] width 17 height 9
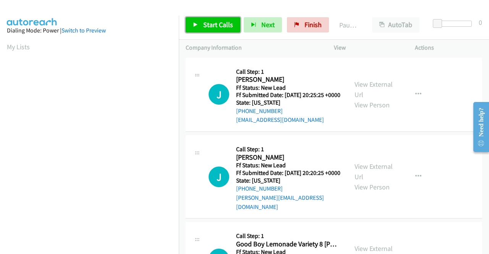
click at [204, 26] on span "Start Calls" at bounding box center [218, 24] width 30 height 9
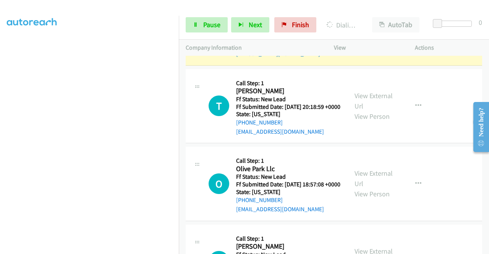
scroll to position [382, 0]
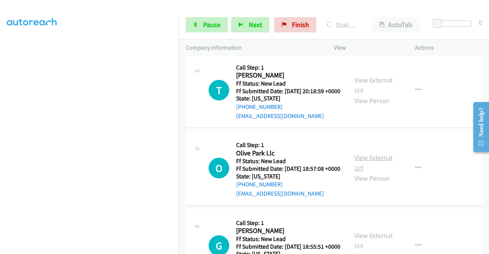
click at [371, 172] on link "View External Url" at bounding box center [374, 162] width 38 height 19
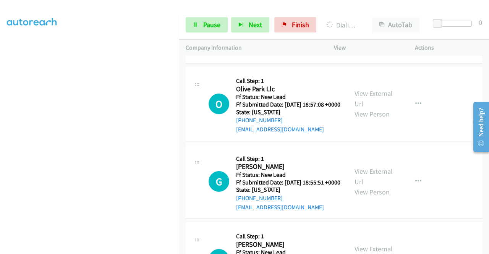
scroll to position [497, 0]
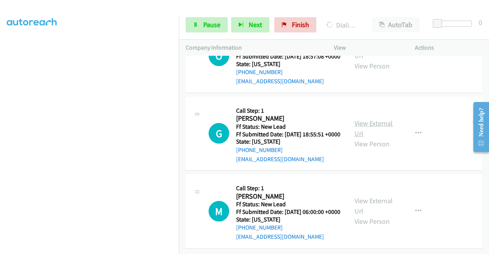
click at [369, 138] on link "View External Url" at bounding box center [374, 128] width 38 height 19
click at [379, 197] on link "View External Url" at bounding box center [374, 206] width 38 height 19
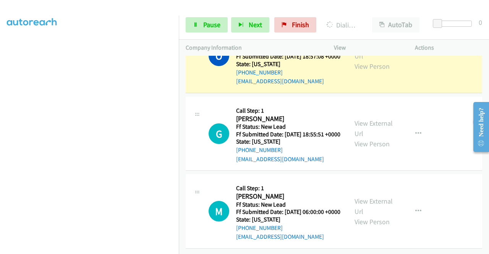
scroll to position [574, 0]
click at [416, 208] on icon "button" at bounding box center [419, 211] width 6 height 6
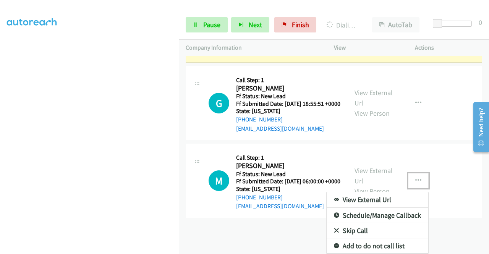
click at [356, 227] on link "Skip Call" at bounding box center [378, 230] width 102 height 15
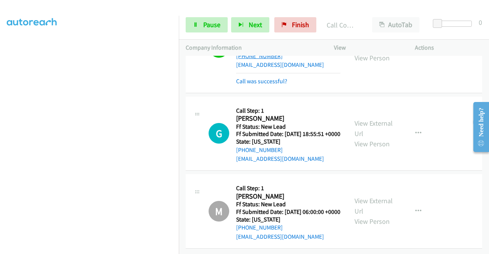
scroll to position [590, 0]
click at [210, 26] on span "Pause" at bounding box center [211, 24] width 17 height 9
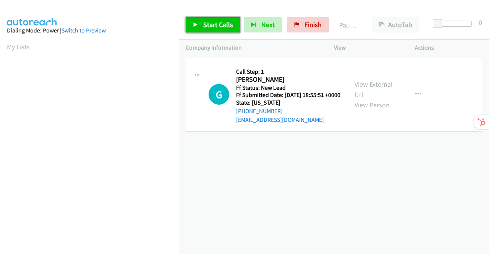
click at [212, 22] on span "Start Calls" at bounding box center [218, 24] width 30 height 9
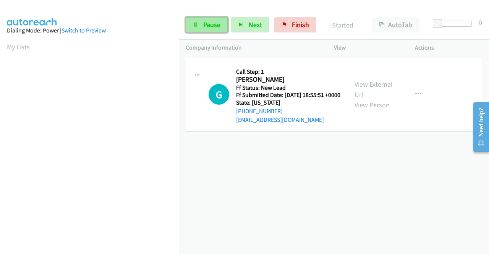
click at [211, 26] on span "Pause" at bounding box center [211, 24] width 17 height 9
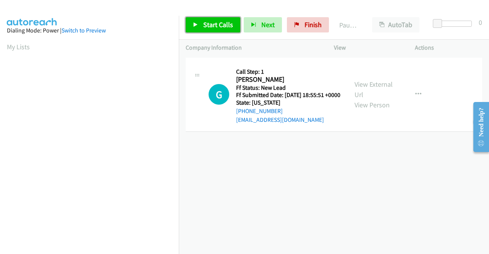
click at [216, 25] on span "Start Calls" at bounding box center [218, 24] width 30 height 9
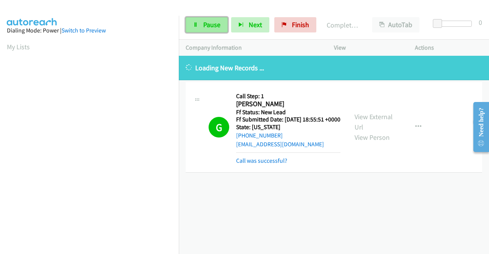
click at [206, 27] on span "Pause" at bounding box center [211, 24] width 17 height 9
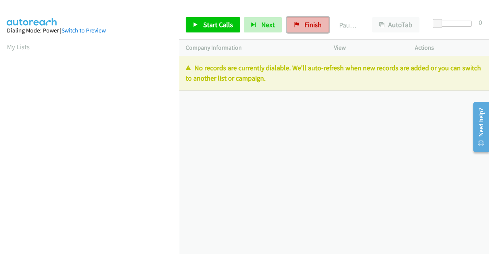
click at [311, 27] on span "Finish" at bounding box center [313, 24] width 17 height 9
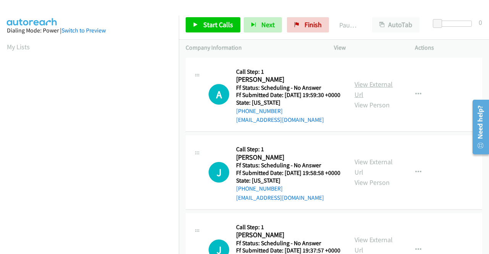
click at [368, 88] on link "View External Url" at bounding box center [374, 89] width 38 height 19
click at [372, 172] on link "View External Url" at bounding box center [374, 167] width 38 height 19
click at [216, 24] on span "Start Calls" at bounding box center [218, 24] width 30 height 9
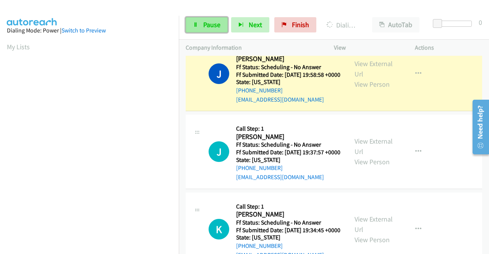
click at [206, 23] on span "Pause" at bounding box center [211, 24] width 17 height 9
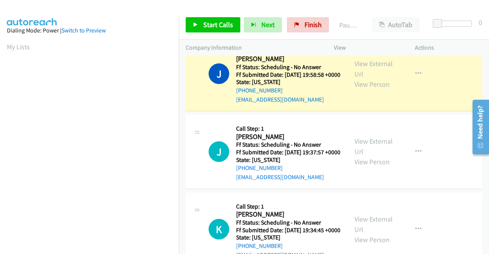
scroll to position [174, 0]
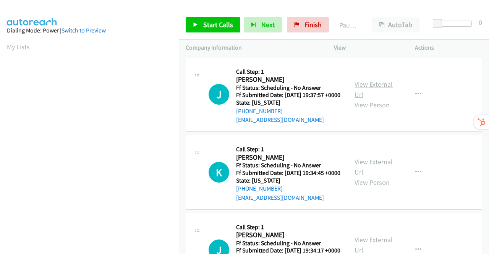
click at [375, 90] on link "View External Url" at bounding box center [374, 89] width 38 height 19
click at [370, 173] on link "View External Url" at bounding box center [374, 167] width 38 height 19
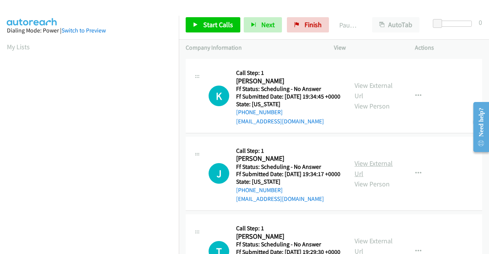
click at [380, 178] on link "View External Url" at bounding box center [374, 168] width 38 height 19
click at [210, 24] on span "Start Calls" at bounding box center [218, 24] width 30 height 9
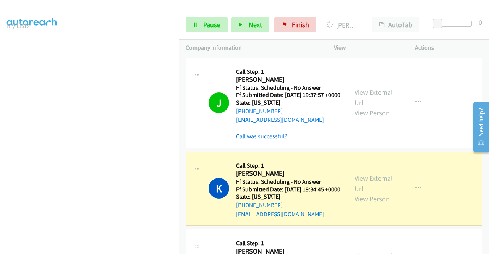
scroll to position [0, 0]
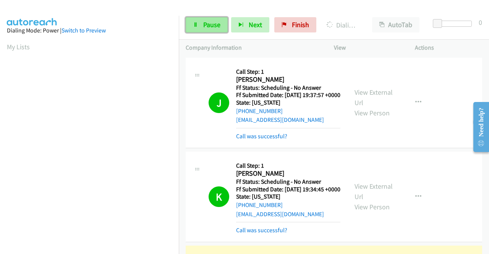
click at [199, 25] on link "Pause" at bounding box center [207, 24] width 42 height 15
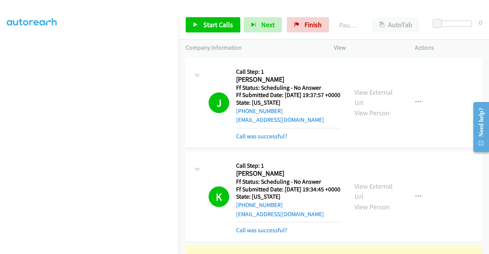
scroll to position [174, 0]
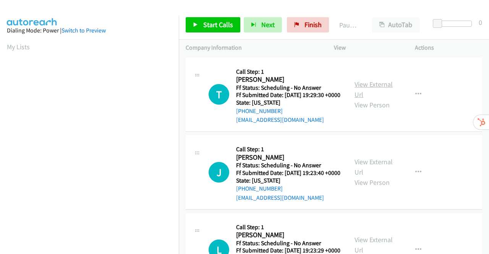
click at [368, 88] on link "View External Url" at bounding box center [374, 89] width 38 height 19
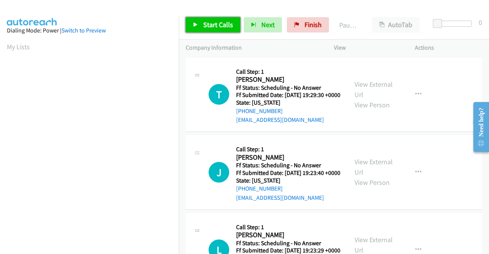
click at [219, 23] on span "Start Calls" at bounding box center [218, 24] width 30 height 9
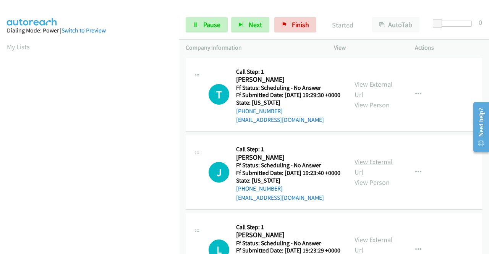
click at [368, 174] on link "View External Url" at bounding box center [374, 167] width 38 height 19
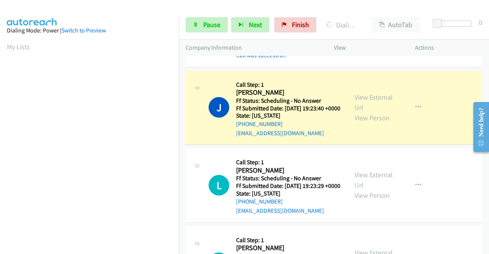
scroll to position [115, 0]
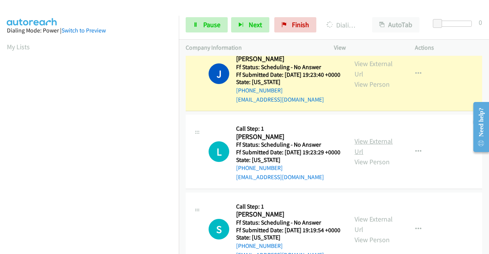
click at [377, 156] on link "View External Url" at bounding box center [374, 146] width 38 height 19
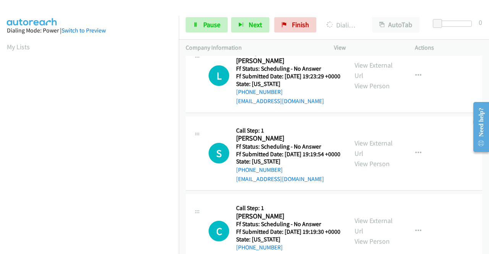
scroll to position [191, 0]
click at [375, 158] on link "View External Url" at bounding box center [374, 147] width 38 height 19
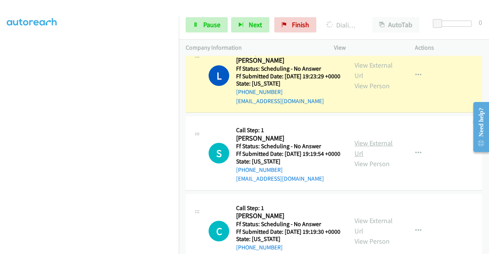
scroll to position [284, 0]
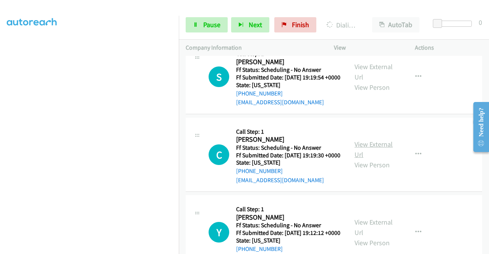
click at [371, 159] on link "View External Url" at bounding box center [374, 149] width 38 height 19
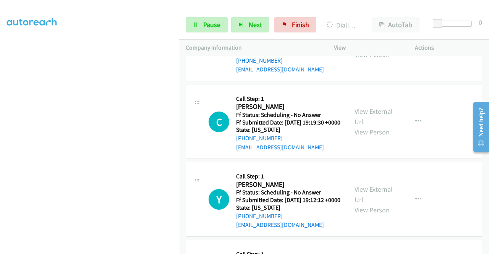
scroll to position [360, 0]
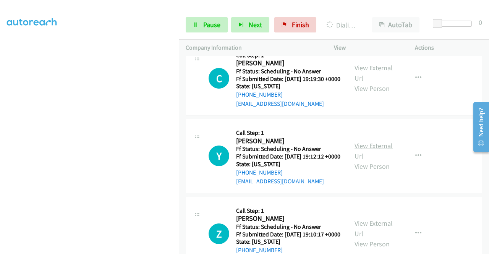
click at [367, 161] on link "View External Url" at bounding box center [374, 150] width 38 height 19
click at [216, 26] on span "Pause" at bounding box center [211, 24] width 17 height 9
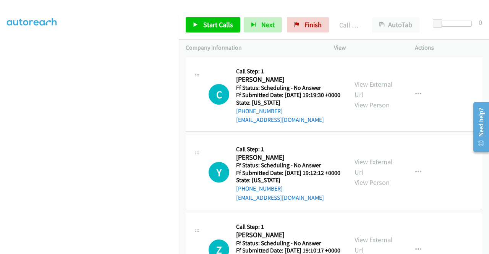
scroll to position [376, 0]
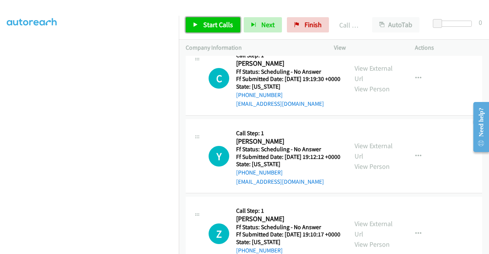
click at [194, 20] on link "Start Calls" at bounding box center [213, 24] width 55 height 15
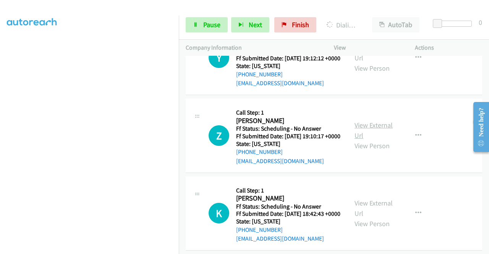
scroll to position [507, 0]
click at [383, 140] on link "View External Url" at bounding box center [374, 130] width 38 height 19
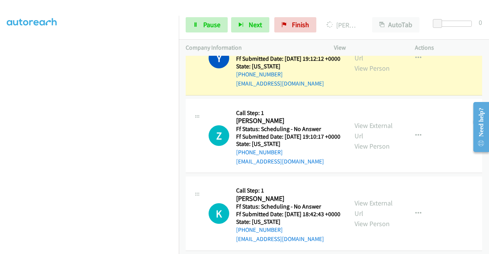
scroll to position [583, 0]
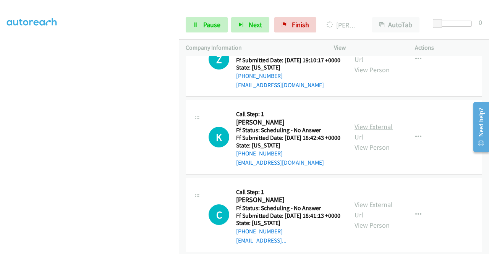
click at [384, 141] on link "View External Url" at bounding box center [374, 131] width 38 height 19
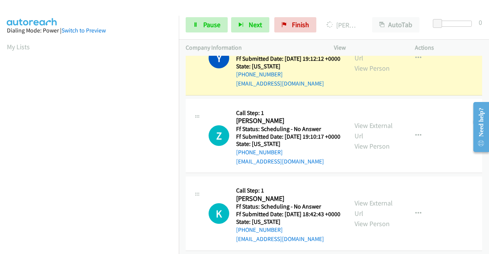
scroll to position [174, 0]
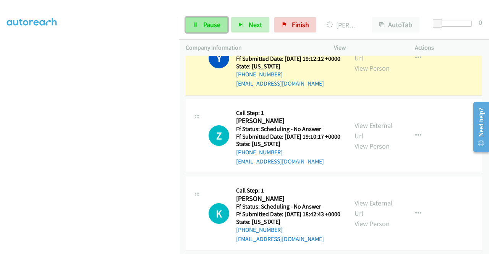
click at [203, 26] on link "Pause" at bounding box center [207, 24] width 42 height 15
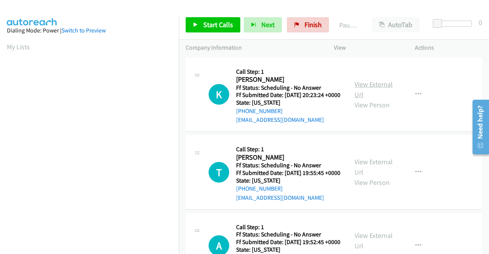
click at [370, 88] on link "View External Url" at bounding box center [374, 89] width 38 height 19
click at [370, 172] on link "View External Url" at bounding box center [374, 167] width 38 height 19
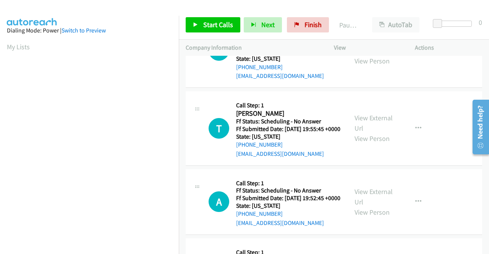
scroll to position [76, 0]
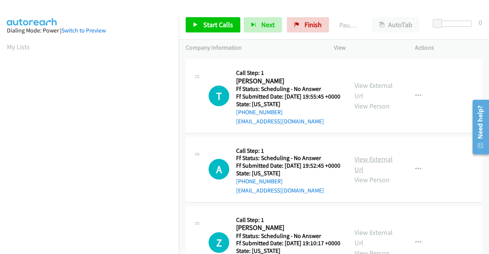
click at [366, 174] on link "View External Url" at bounding box center [374, 164] width 38 height 19
click at [223, 26] on span "Start Calls" at bounding box center [218, 24] width 30 height 9
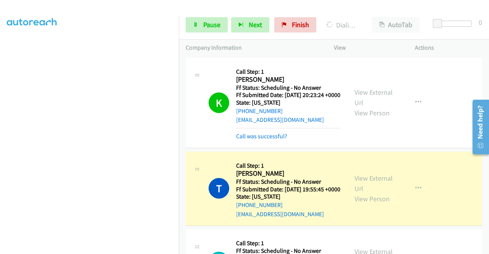
scroll to position [153, 0]
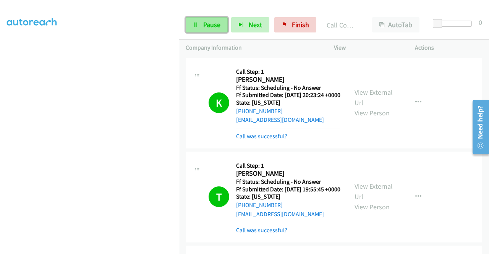
click at [210, 22] on span "Pause" at bounding box center [211, 24] width 17 height 9
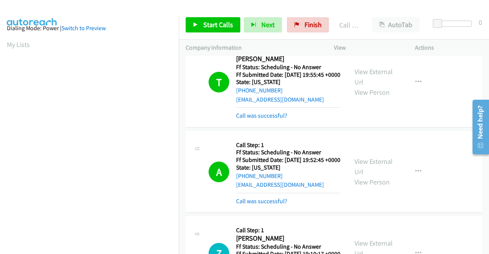
scroll to position [0, 0]
drag, startPoint x: 299, startPoint y: 24, endPoint x: 269, endPoint y: 38, distance: 32.7
click at [299, 24] on link "Finish" at bounding box center [308, 24] width 42 height 15
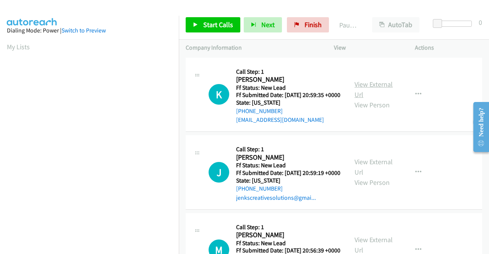
click at [366, 89] on link "View External Url" at bounding box center [374, 89] width 38 height 19
click at [383, 174] on link "View External Url" at bounding box center [374, 167] width 38 height 19
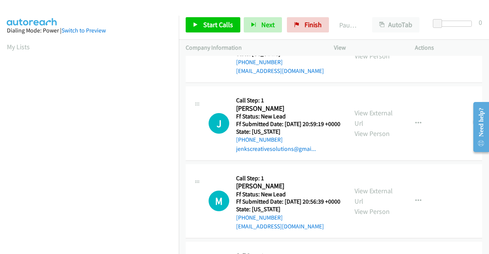
scroll to position [115, 0]
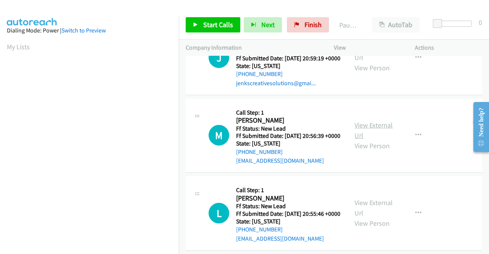
click at [379, 140] on link "View External Url" at bounding box center [374, 130] width 38 height 19
click at [379, 218] on link "View External Url" at bounding box center [374, 207] width 38 height 19
click at [220, 26] on span "Start Calls" at bounding box center [218, 24] width 30 height 9
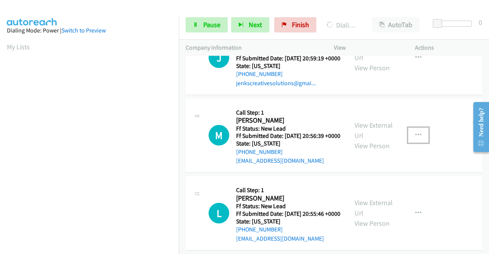
click at [418, 143] on button "button" at bounding box center [418, 135] width 21 height 15
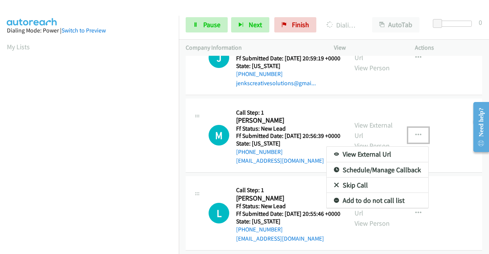
click at [354, 193] on link "Skip Call" at bounding box center [378, 185] width 102 height 15
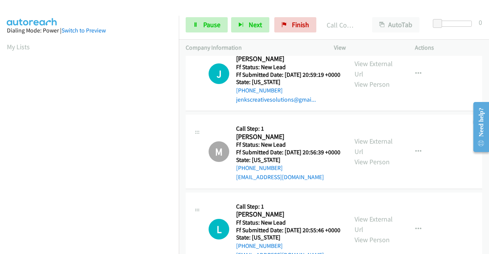
scroll to position [131, 0]
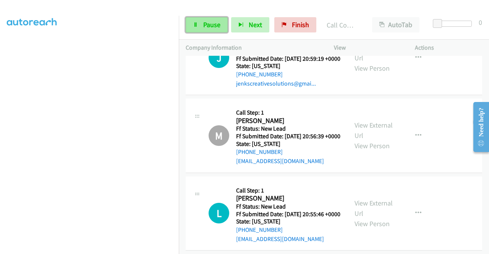
click at [199, 20] on link "Pause" at bounding box center [207, 24] width 42 height 15
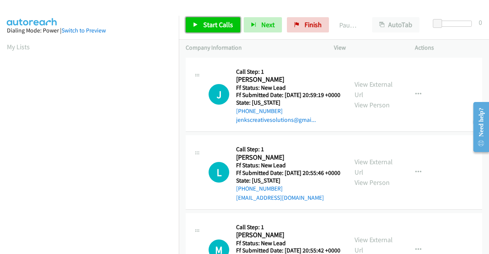
click at [212, 22] on span "Start Calls" at bounding box center [218, 24] width 30 height 9
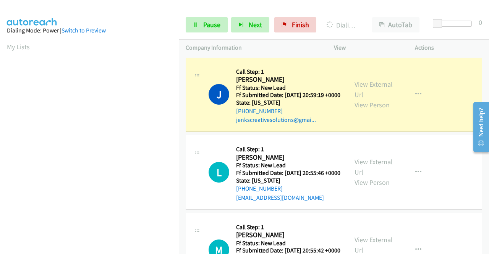
scroll to position [67, 0]
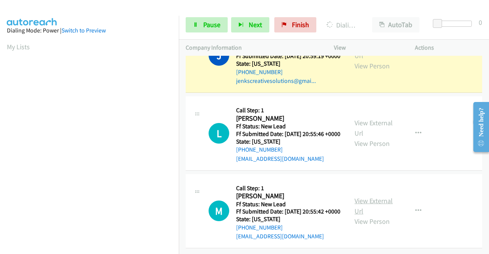
click at [367, 197] on link "View External Url" at bounding box center [374, 206] width 38 height 19
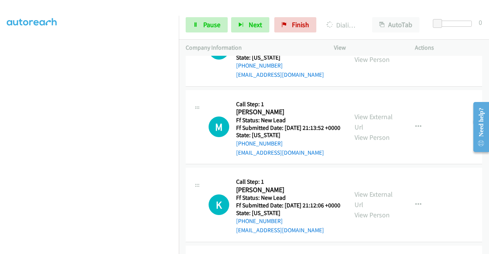
scroll to position [219, 0]
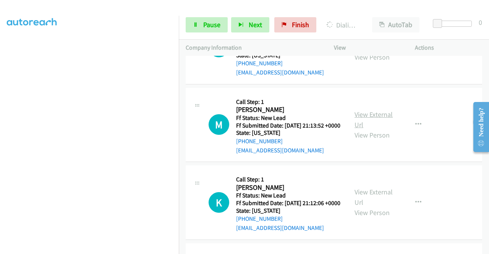
click at [359, 129] on link "View External Url" at bounding box center [374, 119] width 38 height 19
click at [366, 207] on link "View External Url" at bounding box center [374, 197] width 38 height 19
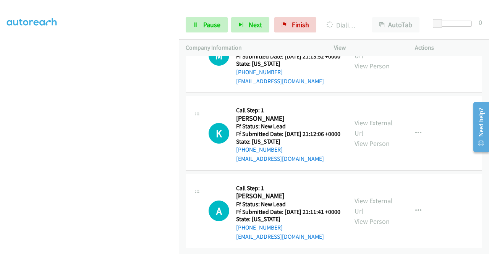
scroll to position [334, 0]
click at [365, 197] on link "View External Url" at bounding box center [374, 206] width 38 height 19
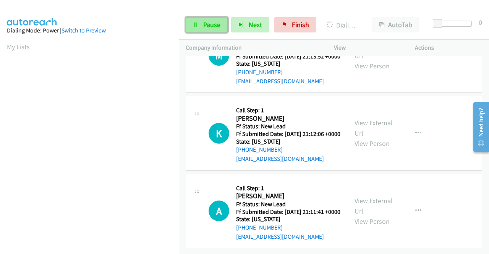
click at [206, 18] on link "Pause" at bounding box center [207, 24] width 42 height 15
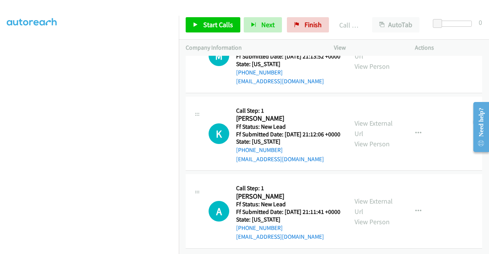
scroll to position [350, 0]
click at [218, 23] on span "Start Calls" at bounding box center [218, 24] width 30 height 9
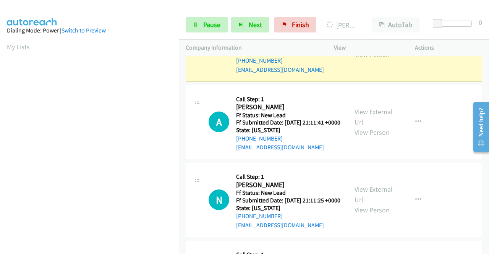
scroll to position [174, 0]
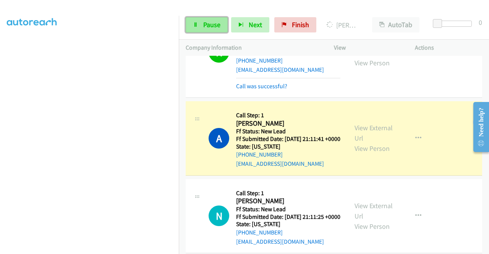
click at [205, 26] on span "Pause" at bounding box center [211, 24] width 17 height 9
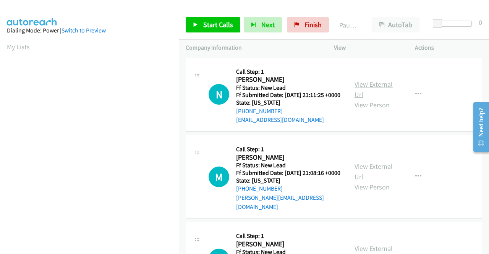
click at [379, 88] on link "View External Url" at bounding box center [374, 89] width 38 height 19
click at [369, 172] on link "View External Url" at bounding box center [374, 171] width 38 height 19
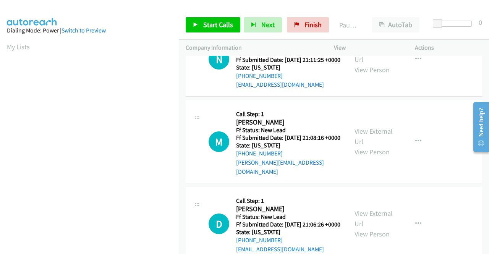
scroll to position [67, 0]
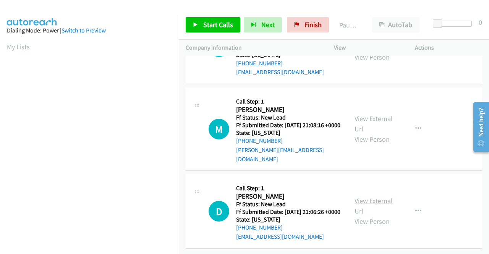
click at [382, 197] on link "View External Url" at bounding box center [374, 206] width 38 height 19
click at [215, 21] on span "Start Calls" at bounding box center [218, 24] width 30 height 9
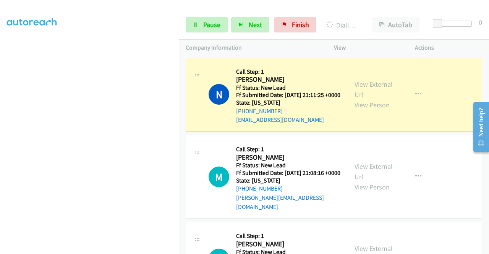
scroll to position [174, 0]
click at [203, 19] on link "Pause" at bounding box center [207, 24] width 42 height 15
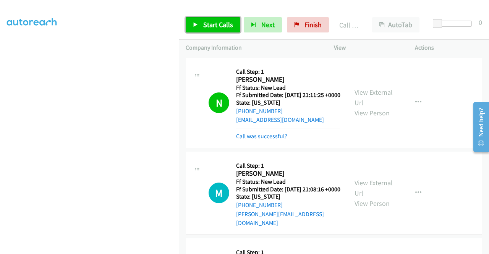
click at [202, 20] on link "Start Calls" at bounding box center [213, 24] width 55 height 15
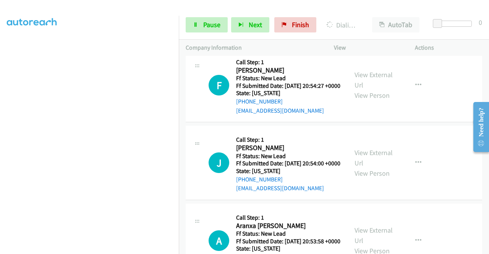
scroll to position [237, 0]
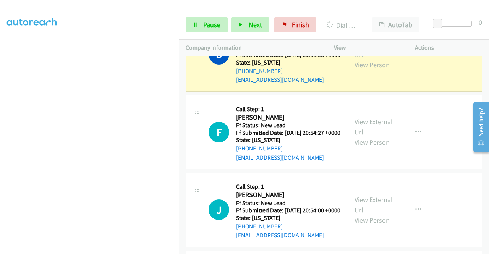
click at [375, 136] on link "View External Url" at bounding box center [374, 126] width 38 height 19
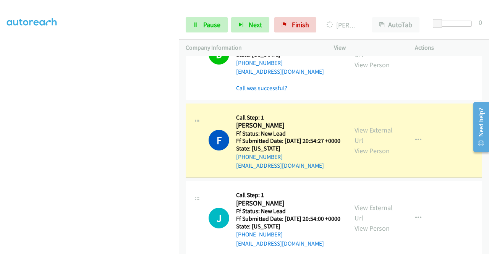
scroll to position [322, 0]
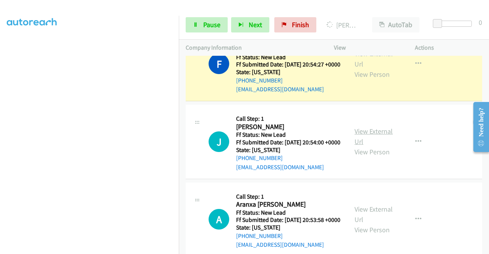
click at [368, 146] on link "View External Url" at bounding box center [374, 136] width 38 height 19
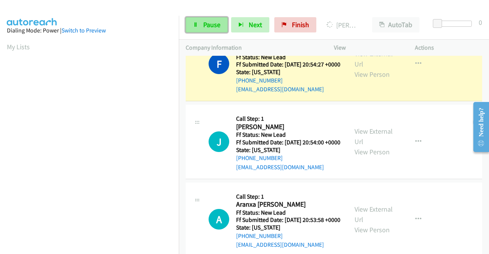
click at [206, 28] on span "Pause" at bounding box center [211, 24] width 17 height 9
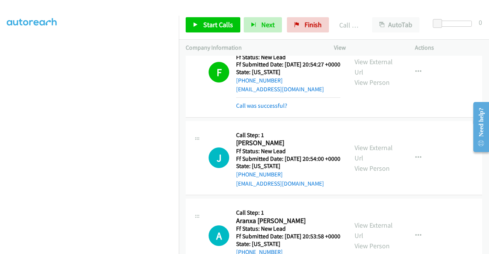
scroll to position [174, 0]
click at [300, 23] on link "Finish" at bounding box center [308, 24] width 42 height 15
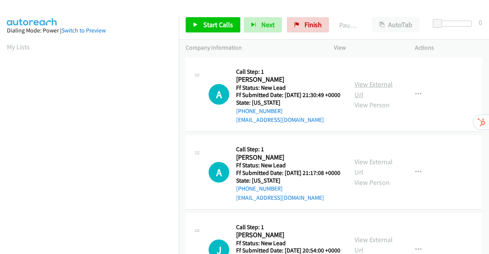
click at [369, 87] on link "View External Url" at bounding box center [374, 89] width 38 height 19
click at [367, 175] on link "View External Url" at bounding box center [374, 167] width 38 height 19
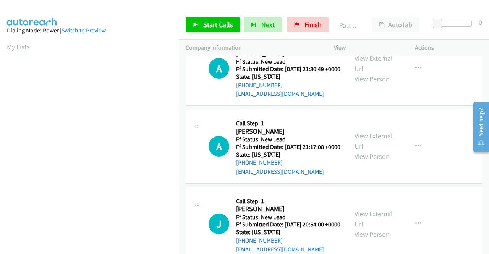
scroll to position [38, 0]
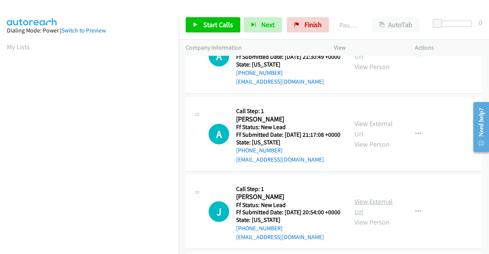
click at [373, 216] on link "View External Url" at bounding box center [374, 206] width 38 height 19
click at [215, 25] on span "Start Calls" at bounding box center [218, 24] width 30 height 9
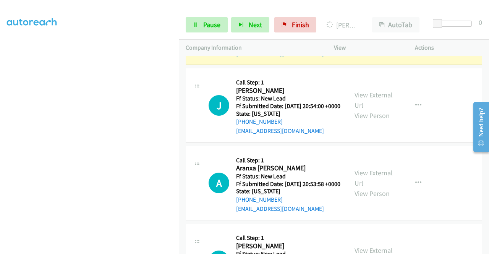
scroll to position [199, 0]
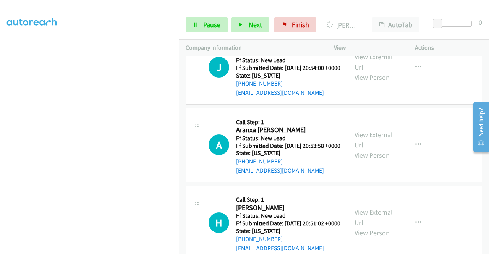
click at [369, 149] on link "View External Url" at bounding box center [374, 139] width 38 height 19
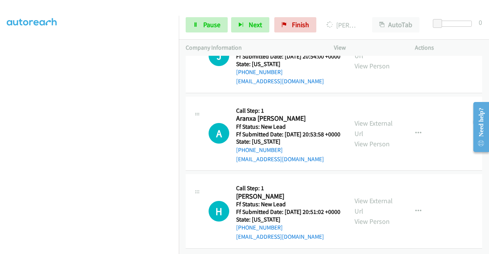
scroll to position [253, 0]
click at [361, 197] on link "View External Url" at bounding box center [374, 206] width 38 height 19
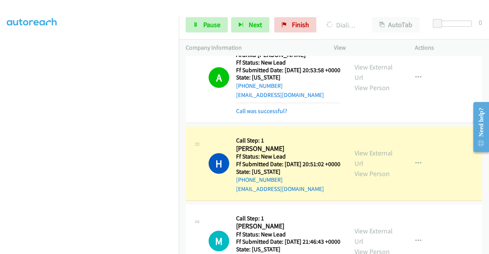
scroll to position [0, 0]
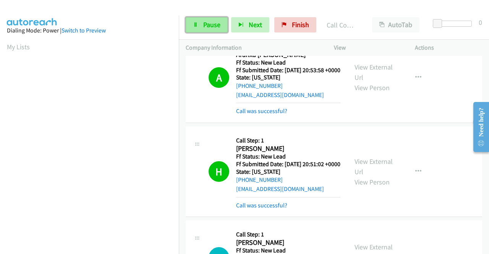
click at [209, 22] on span "Pause" at bounding box center [211, 24] width 17 height 9
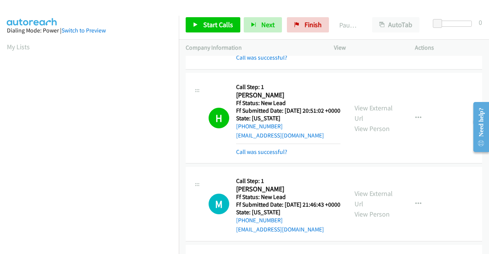
scroll to position [422, 0]
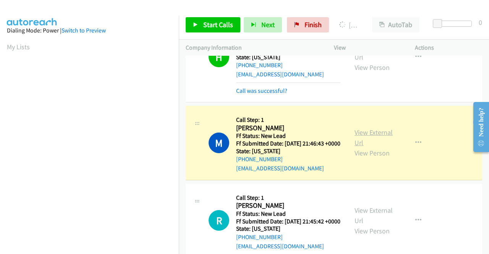
click at [367, 147] on link "View External Url" at bounding box center [374, 137] width 38 height 19
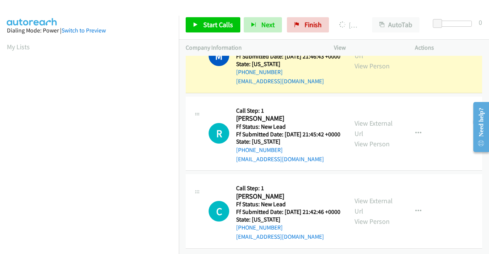
scroll to position [574, 0]
click at [376, 119] on link "View External Url" at bounding box center [374, 128] width 38 height 19
click at [371, 197] on link "View External Url" at bounding box center [374, 206] width 38 height 19
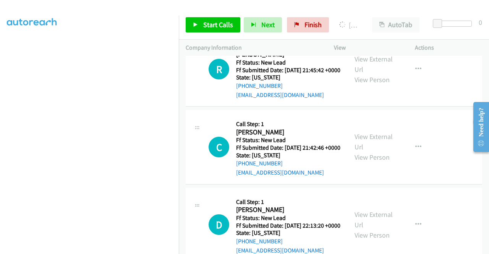
scroll to position [174, 0]
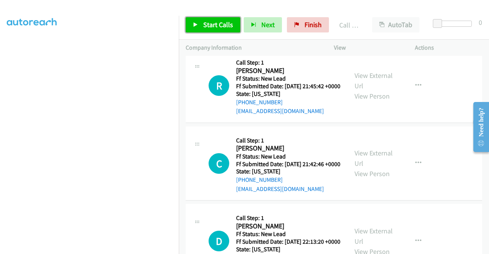
click at [218, 25] on span "Start Calls" at bounding box center [218, 24] width 30 height 9
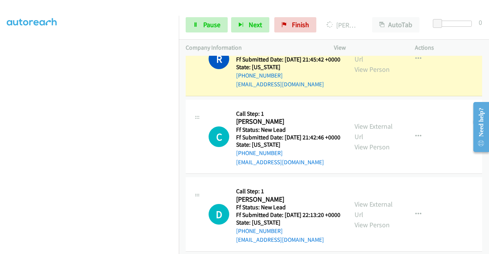
scroll to position [612, 0]
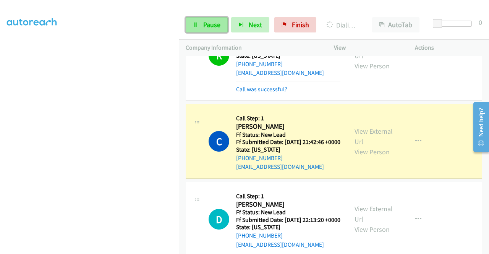
click at [209, 23] on span "Pause" at bounding box center [211, 24] width 17 height 9
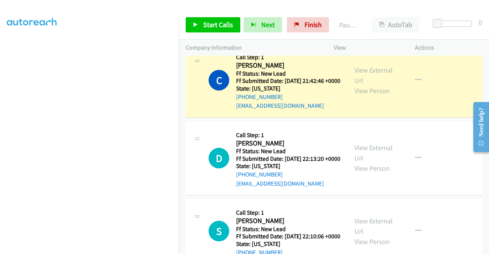
scroll to position [650, 0]
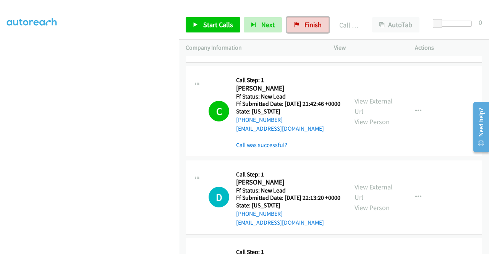
drag, startPoint x: 312, startPoint y: 23, endPoint x: 270, endPoint y: 35, distance: 43.2
click at [312, 23] on span "Finish" at bounding box center [313, 24] width 17 height 9
